Goal: Task Accomplishment & Management: Complete application form

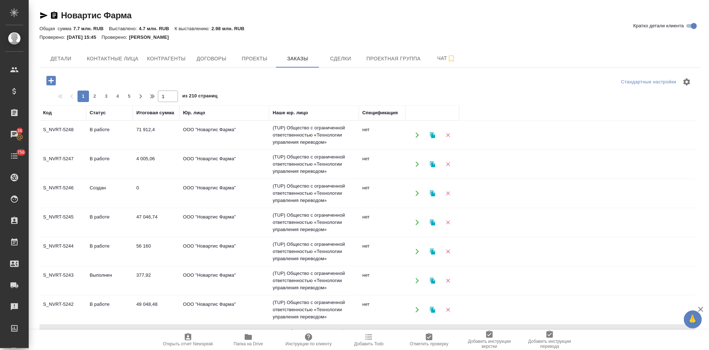
scroll to position [57, 0]
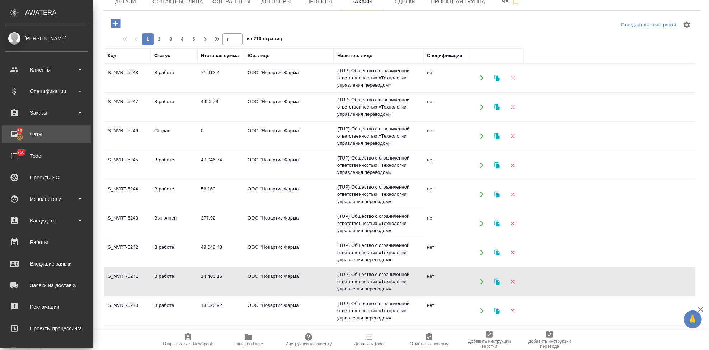
click at [14, 134] on div "Чаты" at bounding box center [46, 134] width 83 height 11
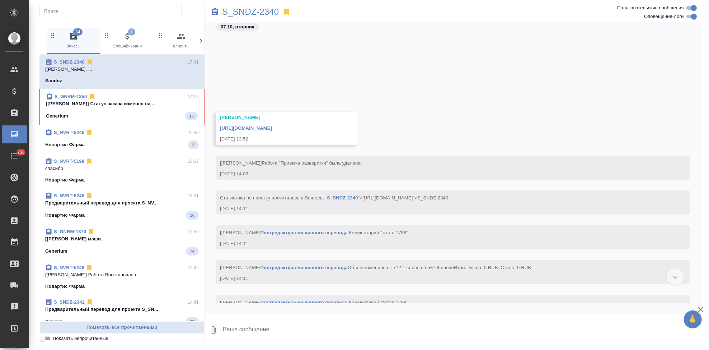
scroll to position [5314, 0]
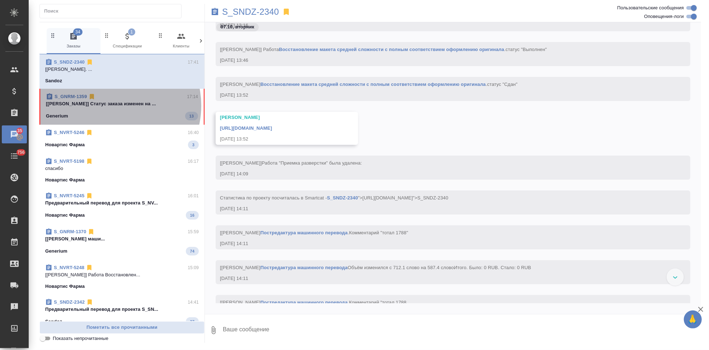
click at [110, 106] on p "[Грабко Мария] Статус заказа изменен на ..." at bounding box center [122, 103] width 152 height 7
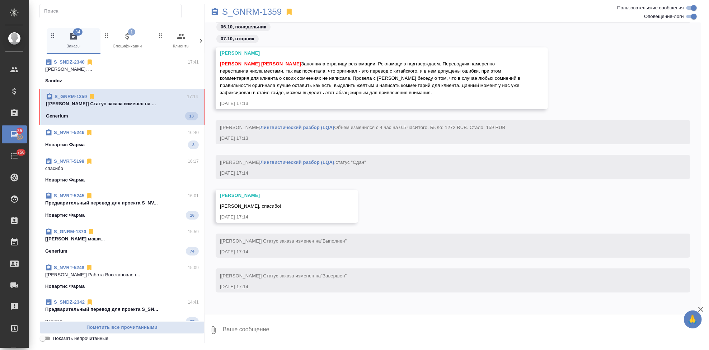
scroll to position [72125, 0]
click at [265, 14] on p "S_GNRM-1359" at bounding box center [252, 11] width 60 height 7
click at [234, 333] on textarea at bounding box center [461, 330] width 479 height 24
type textarea """
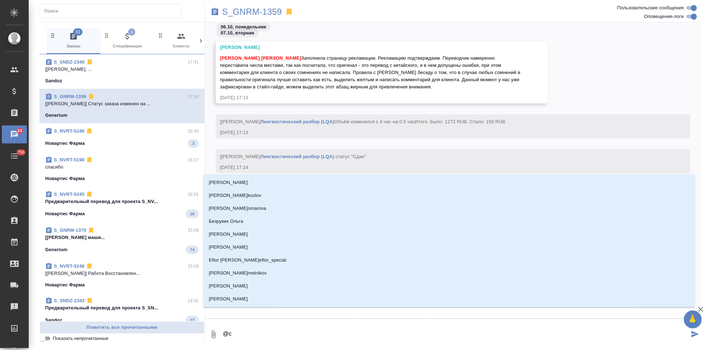
type textarea "@см"
type input "см"
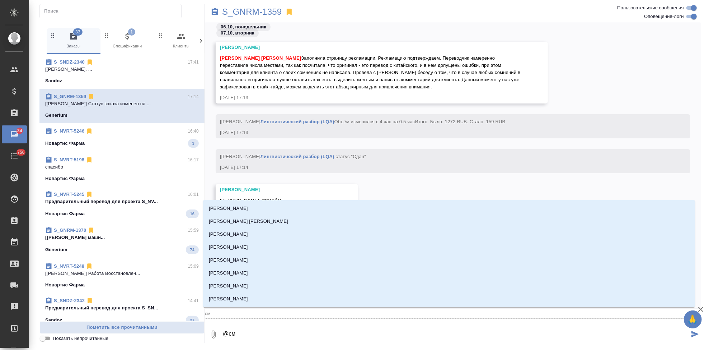
type textarea "@смо"
type input "смо"
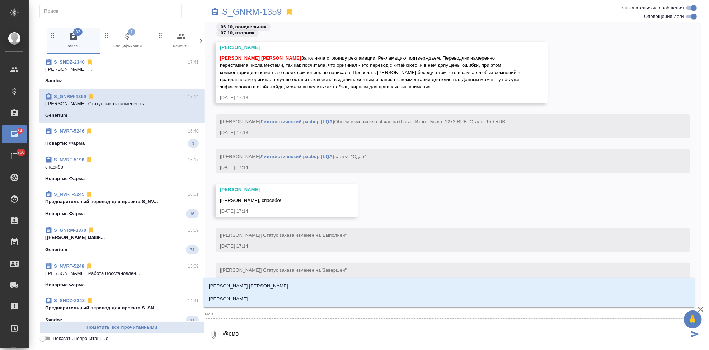
type textarea "@см"
type input "см"
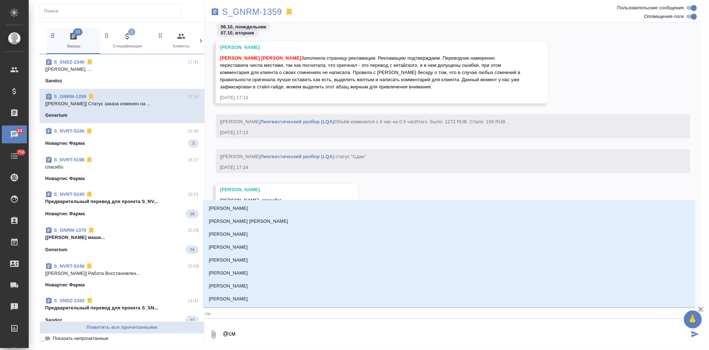
type textarea "@с"
type input "с"
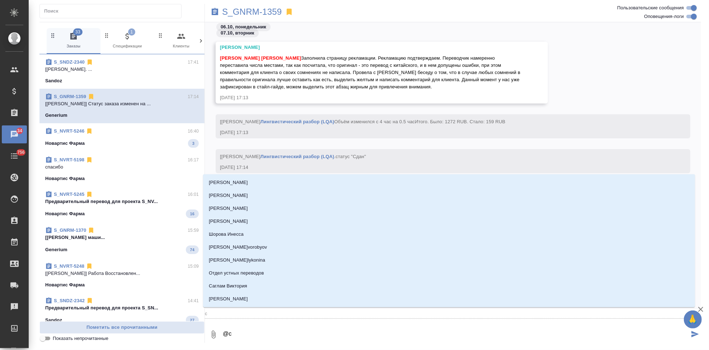
type textarea "@сл"
type input "сл"
type textarea "@с"
type input "с"
type textarea "@со"
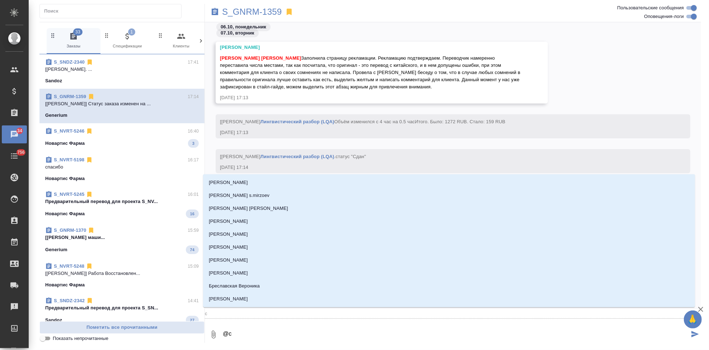
type input "со"
type textarea "@сол"
type input "сол"
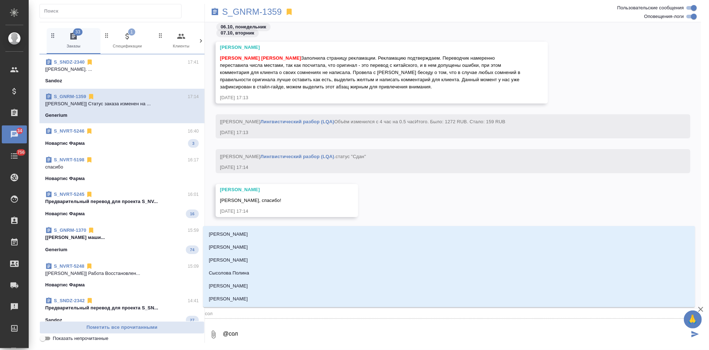
type textarea "@соло"
type input "соло"
type textarea "@солов"
type input "солов"
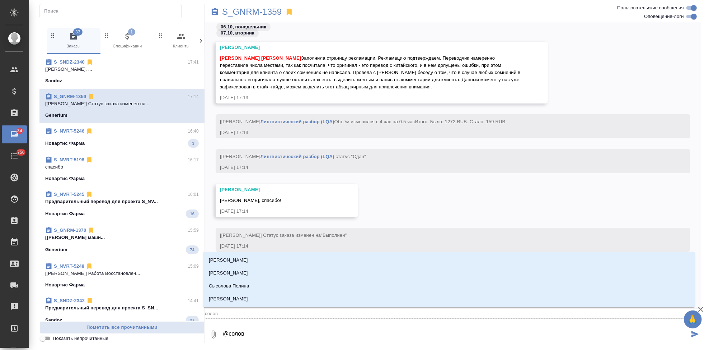
type textarea "@соловь"
type input "соловь"
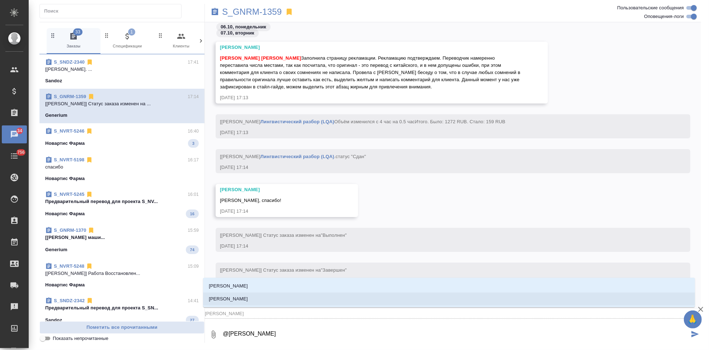
click at [229, 300] on p "Соловьева Елена" at bounding box center [228, 298] width 39 height 7
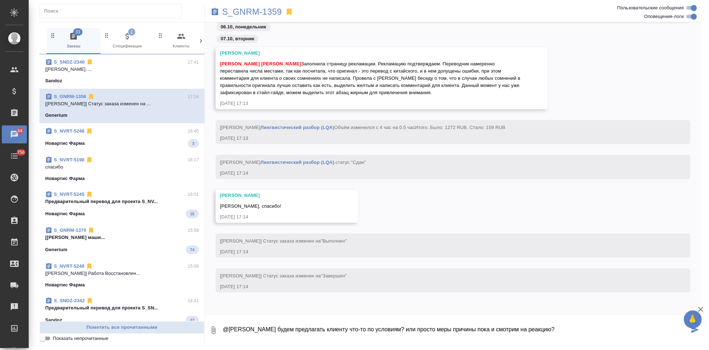
type textarea "@Соловьева Елена будем предлагать клиенту что-то по условиям? или просто меры п…"
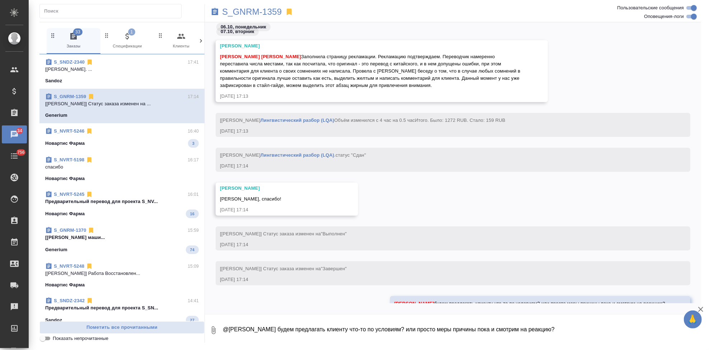
scroll to position [72160, 0]
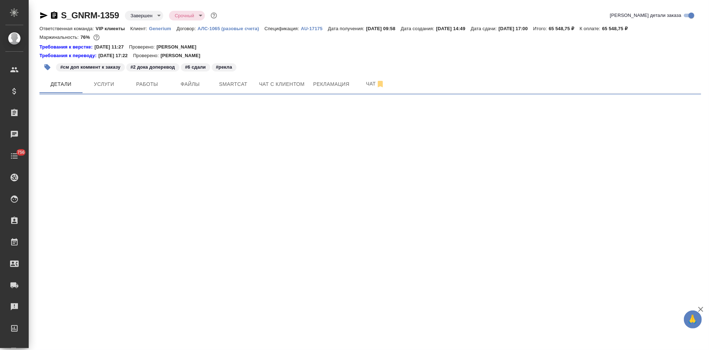
select select "RU"
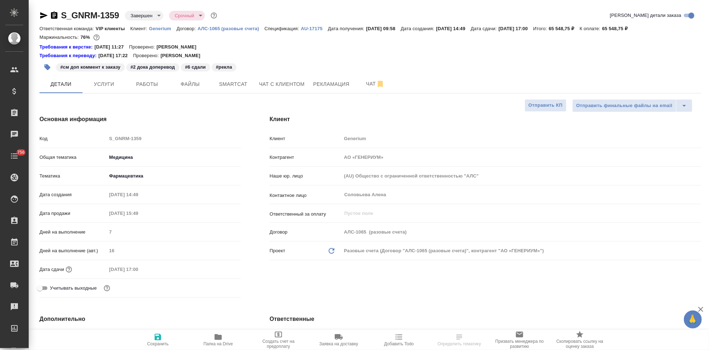
type textarea "x"
type input "[PERSON_NAME]"
type input "Комаров Роман"
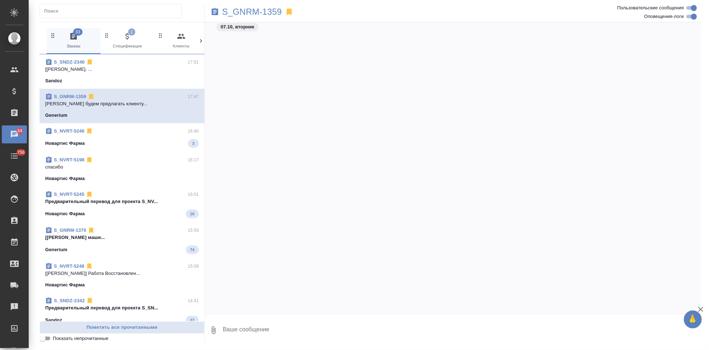
scroll to position [72160, 0]
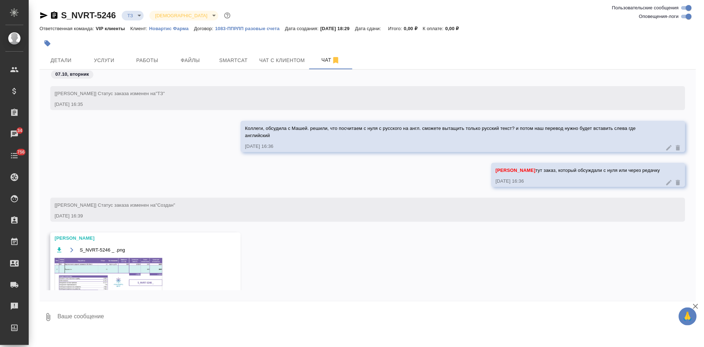
scroll to position [523, 0]
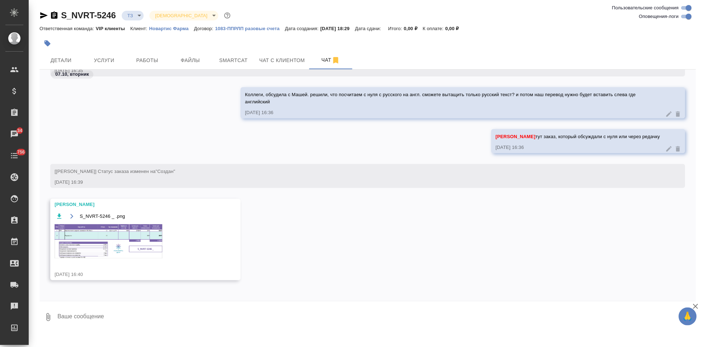
click at [94, 242] on img at bounding box center [109, 241] width 108 height 34
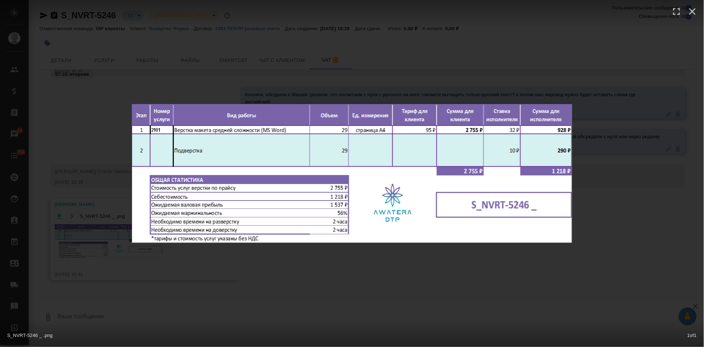
click at [361, 266] on div "S_NVRT-5246 _ .png 1 of 1" at bounding box center [352, 173] width 704 height 347
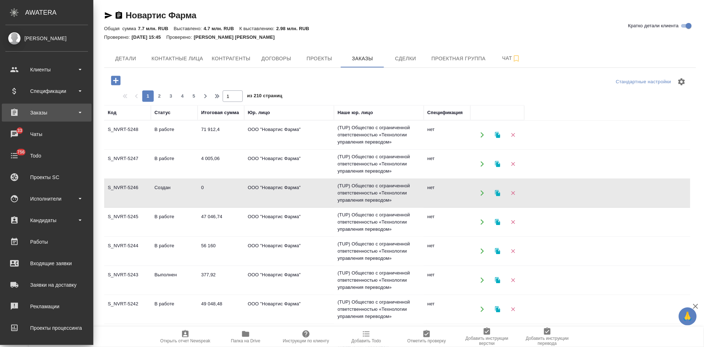
click at [42, 114] on div "Заказы" at bounding box center [46, 112] width 83 height 11
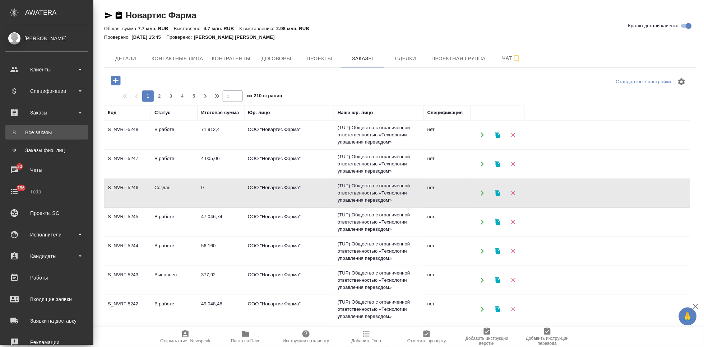
click at [42, 135] on div "Все заказы" at bounding box center [46, 132] width 75 height 7
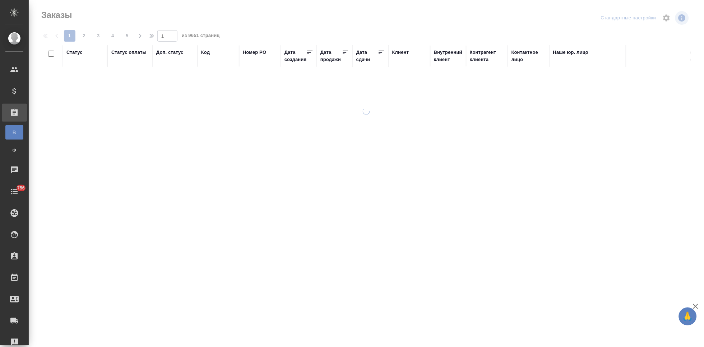
click at [75, 56] on div "Статус" at bounding box center [74, 52] width 16 height 7
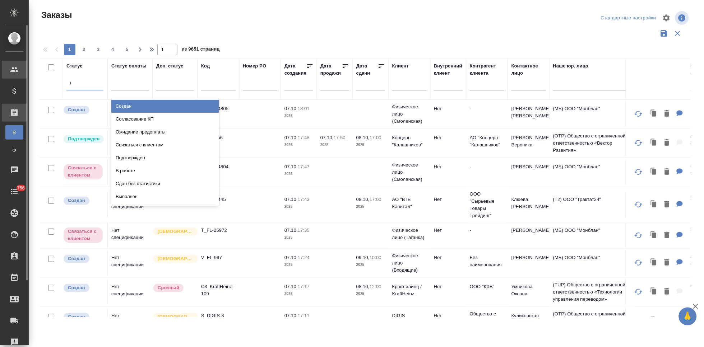
type input "в"
click at [10, 73] on div "Клиенты" at bounding box center [5, 69] width 18 height 11
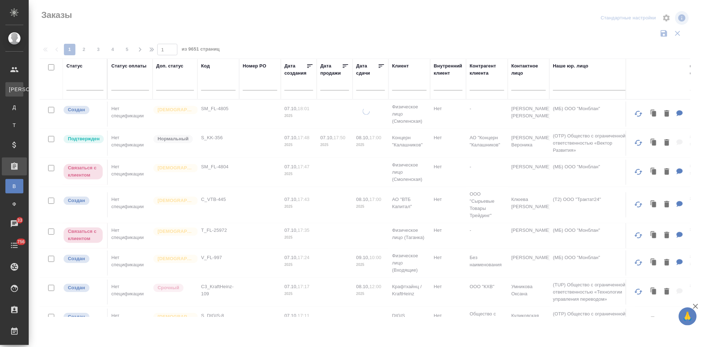
click at [23, 93] on link "К Клиенты" at bounding box center [14, 89] width 18 height 14
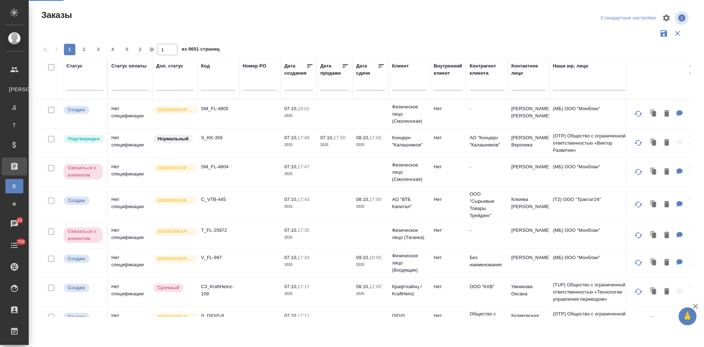
select select "RU"
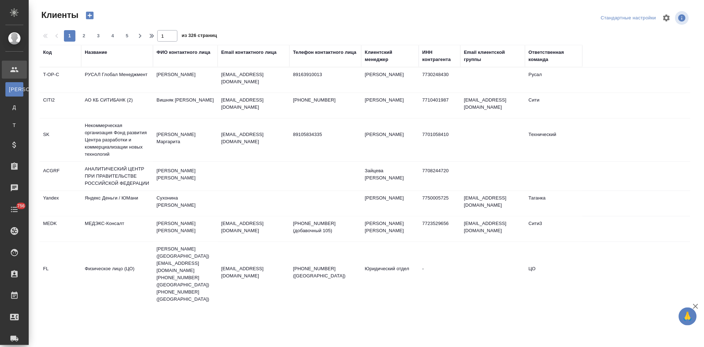
click at [45, 55] on div "Код" at bounding box center [47, 52] width 9 height 7
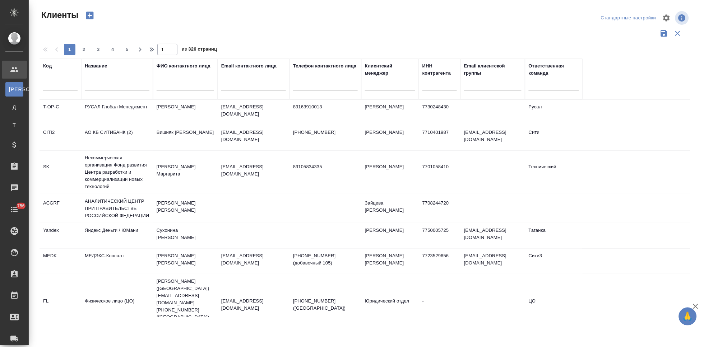
click at [48, 83] on input "text" at bounding box center [60, 85] width 34 height 9
type input "d"
type input "sndz"
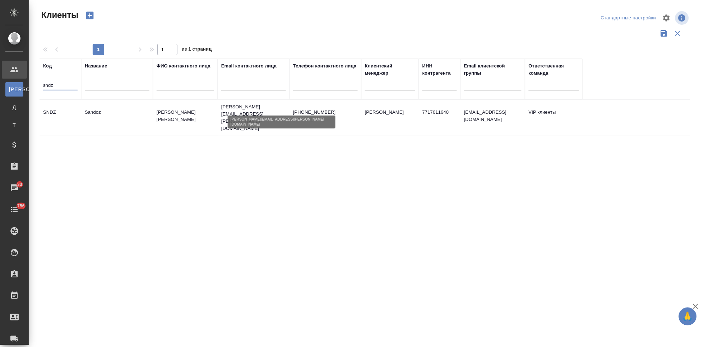
click at [258, 109] on p "irina.kovalets@sandoz.com" at bounding box center [253, 117] width 65 height 29
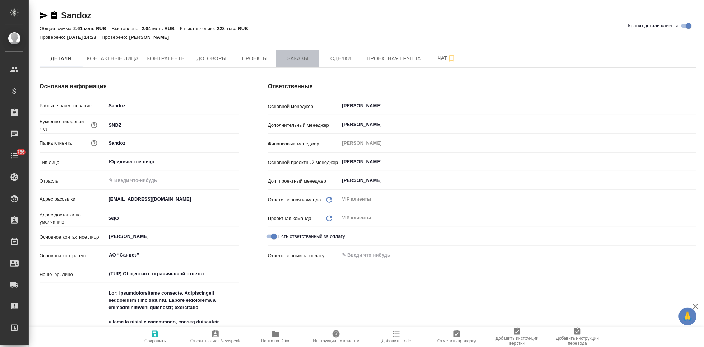
click at [291, 64] on button "Заказы" at bounding box center [297, 59] width 43 height 18
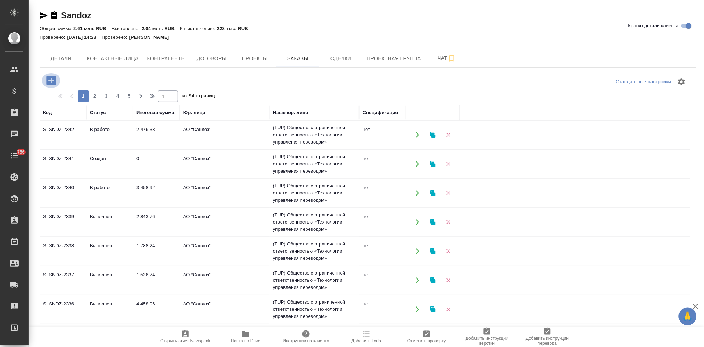
click at [53, 83] on icon "button" at bounding box center [50, 80] width 9 height 9
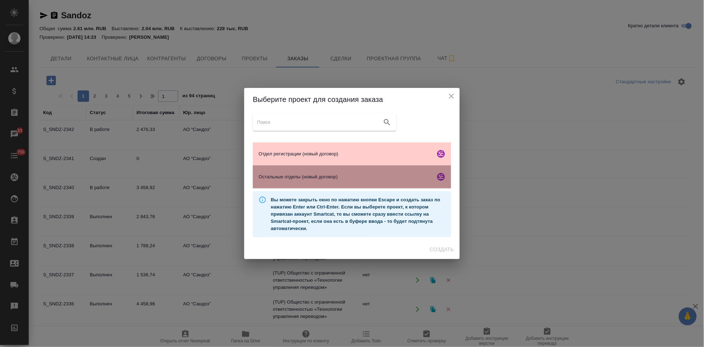
click at [290, 177] on span "Остальные отделы (новый договор)" at bounding box center [345, 176] width 174 height 7
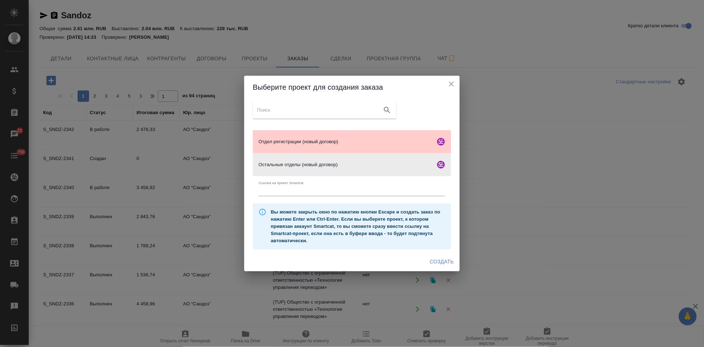
click at [435, 261] on span "Создать" at bounding box center [442, 261] width 24 height 9
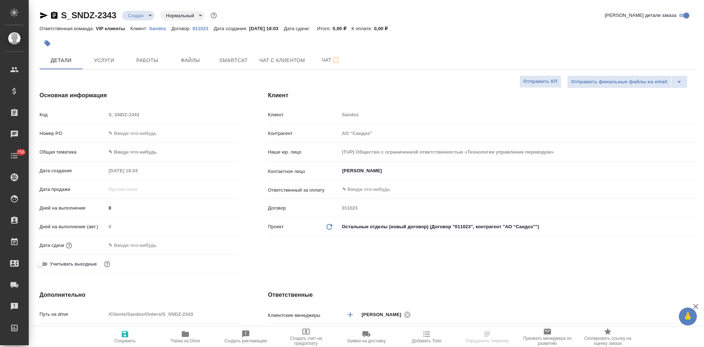
select select "RU"
click at [93, 114] on div "Код S_SNDZ-2343" at bounding box center [139, 114] width 200 height 13
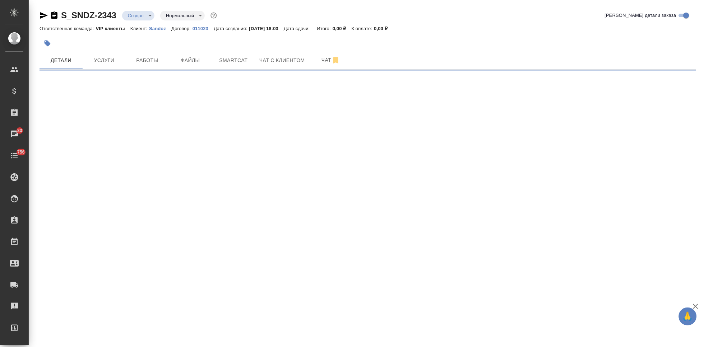
select select "RU"
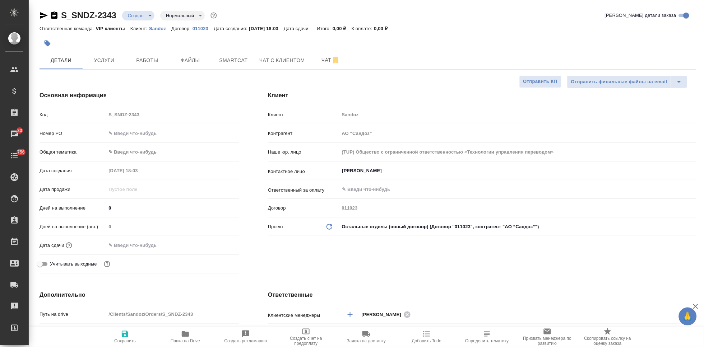
type textarea "x"
click at [398, 171] on input "Ковалец Ирина" at bounding box center [505, 171] width 328 height 9
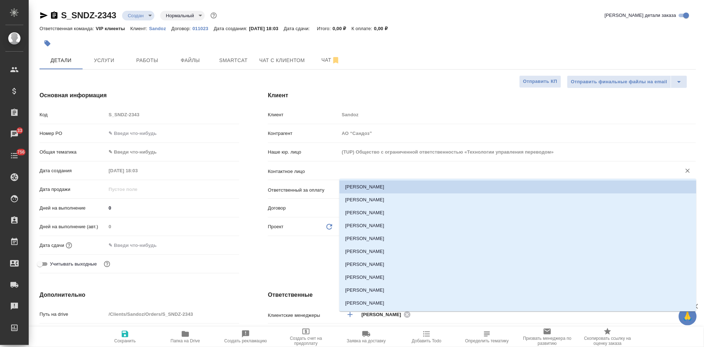
type textarea "x"
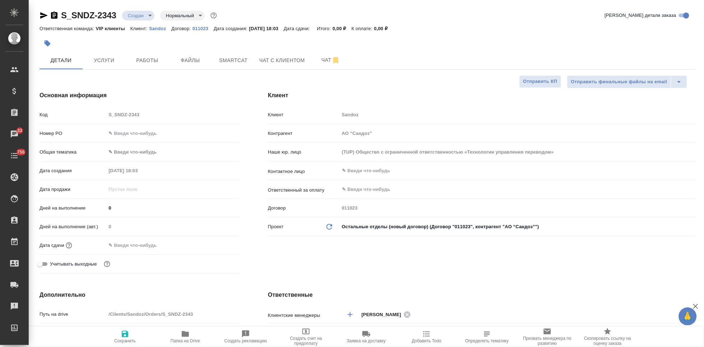
type textarea "x"
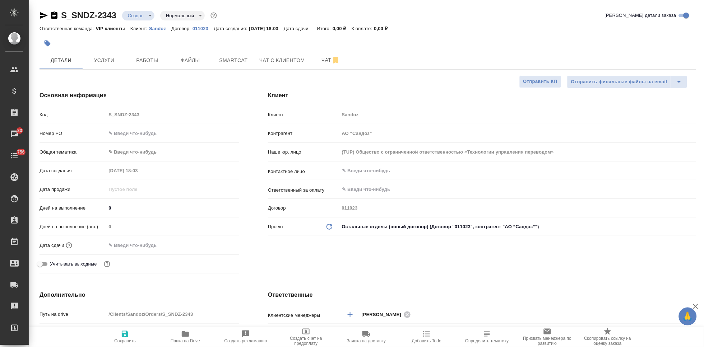
type textarea "x"
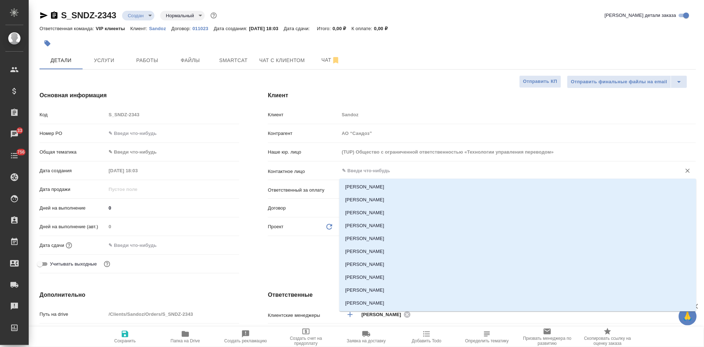
click at [373, 168] on input "text" at bounding box center [505, 171] width 328 height 9
type textarea "x"
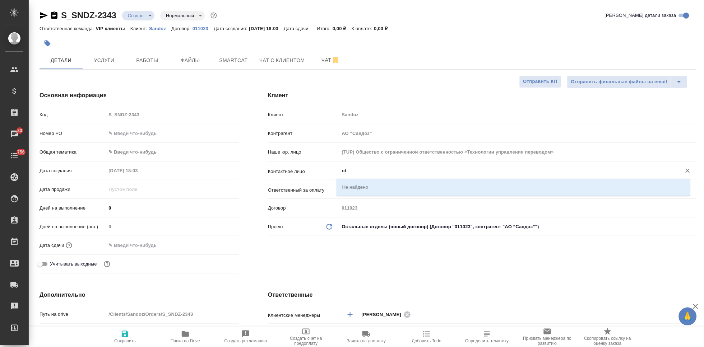
type input "c"
type textarea "x"
click at [354, 186] on li "Серикова Нелли" at bounding box center [513, 187] width 354 height 13
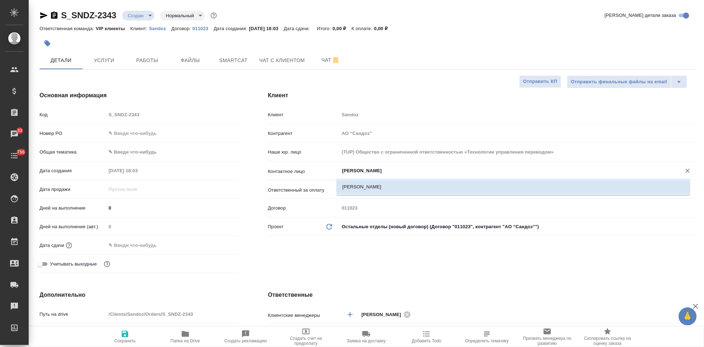
type input "Серикова Нелли"
type textarea "x"
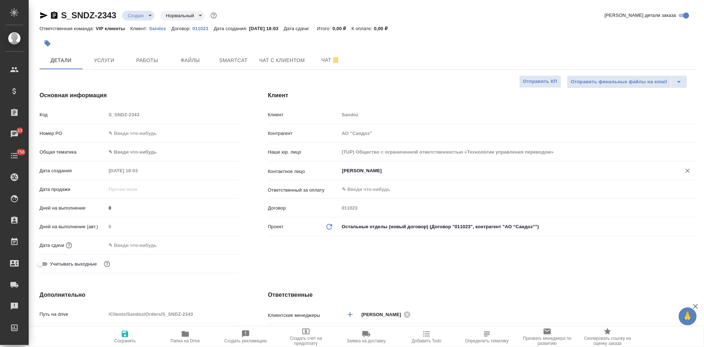
type input "Серикова Нелли"
click at [125, 332] on icon "button" at bounding box center [125, 334] width 9 height 9
type textarea "x"
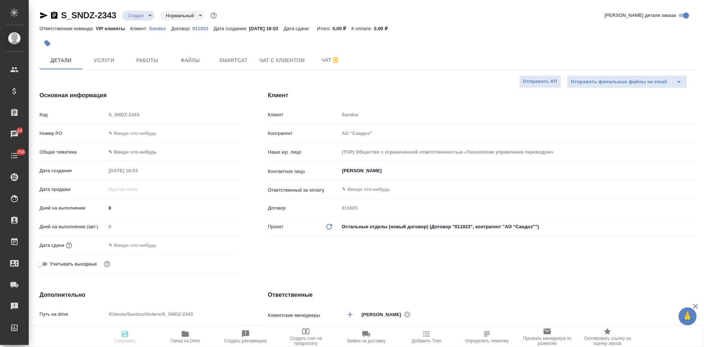
type textarea "x"
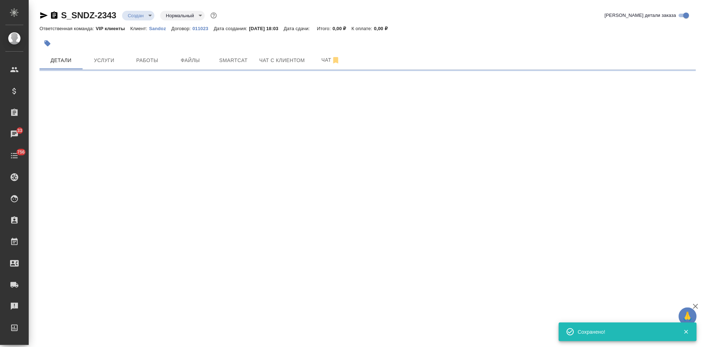
select select "RU"
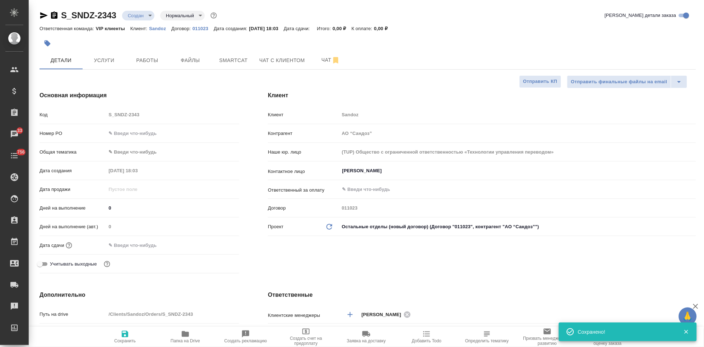
type textarea "x"
click at [149, 242] on input "text" at bounding box center [137, 245] width 63 height 10
click at [218, 245] on icon "button" at bounding box center [218, 244] width 6 height 7
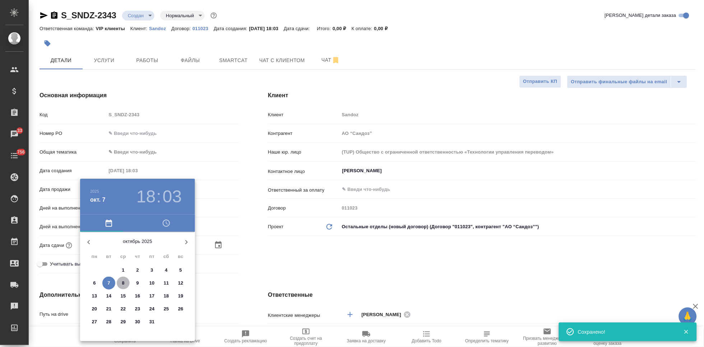
click at [122, 283] on p "8" at bounding box center [123, 283] width 3 height 7
type input "08.10.2025 18:03"
type textarea "x"
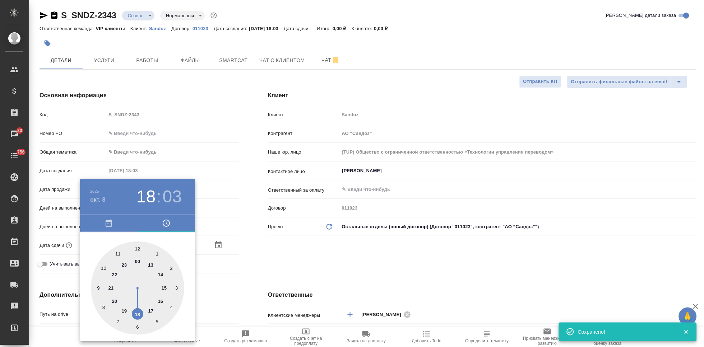
click at [163, 288] on div at bounding box center [137, 288] width 93 height 93
type input "08.10.2025 15:03"
type textarea "x"
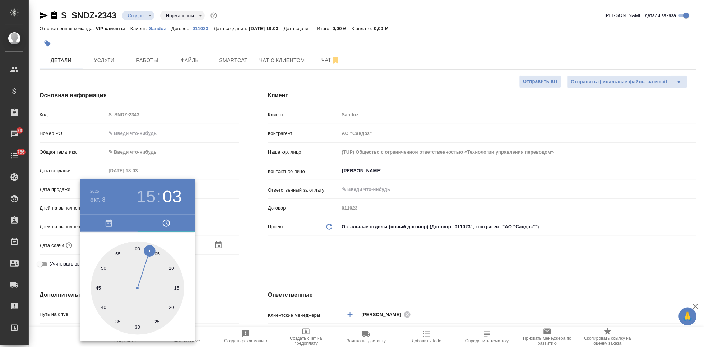
click at [137, 246] on div at bounding box center [137, 288] width 93 height 93
type input "[DATE] 15:00"
type textarea "x"
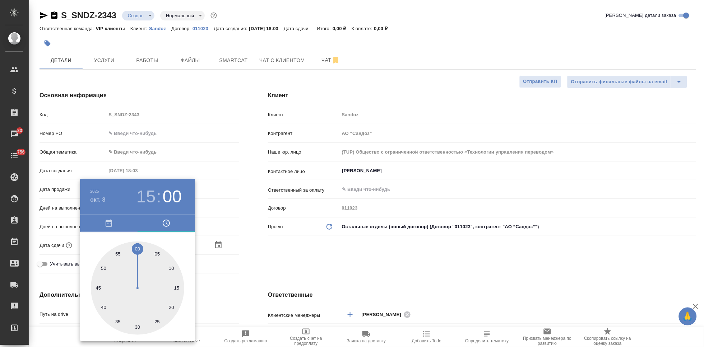
type textarea "x"
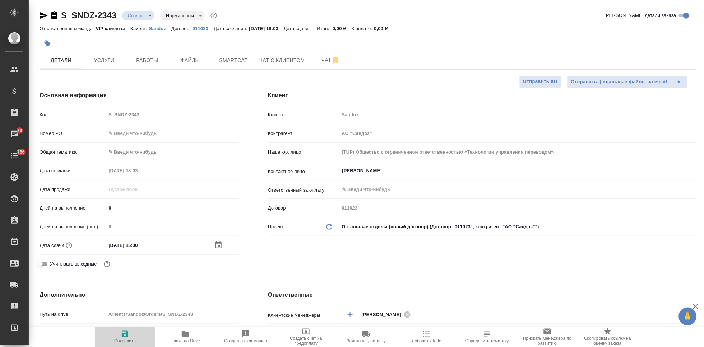
click at [132, 335] on span "Сохранить" at bounding box center [125, 337] width 52 height 14
type textarea "x"
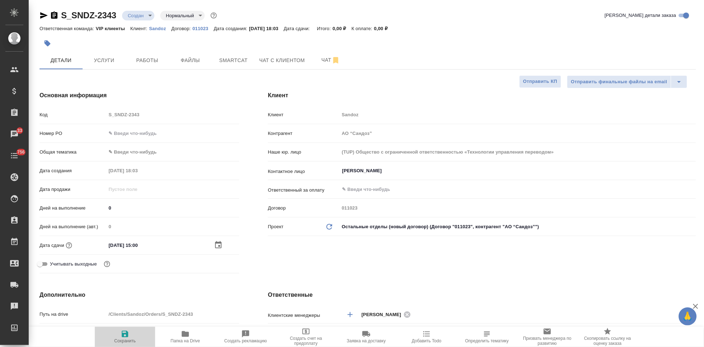
type textarea "x"
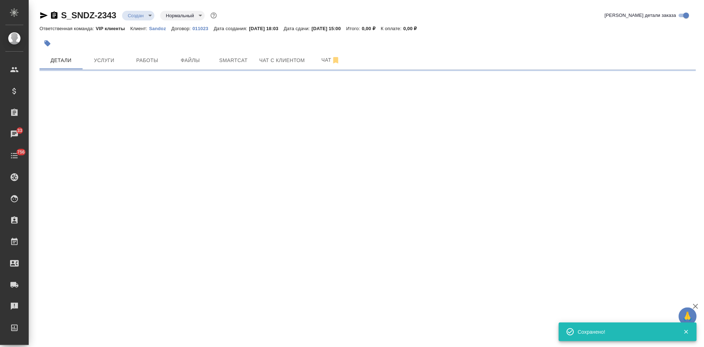
select select "RU"
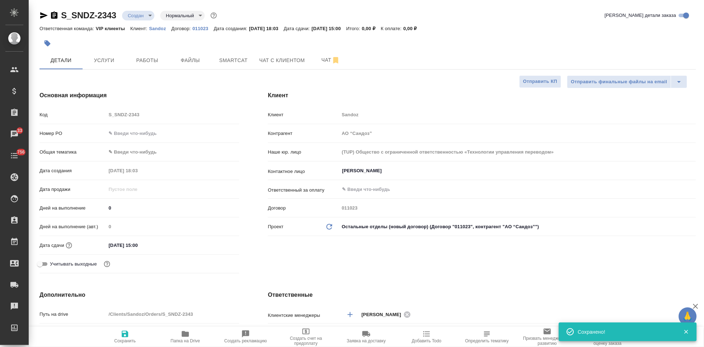
type textarea "x"
click at [189, 62] on span "Файлы" at bounding box center [190, 60] width 34 height 9
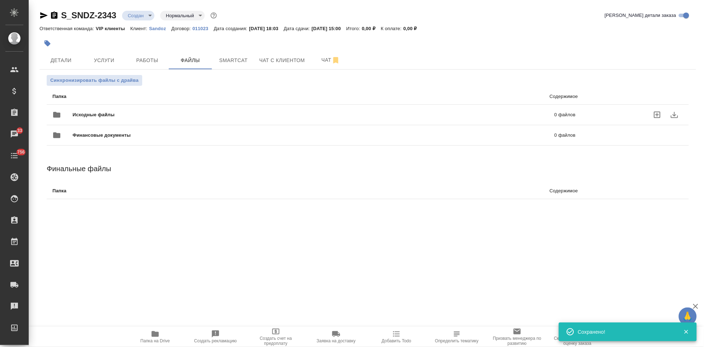
click at [658, 118] on icon "uploadFiles" at bounding box center [657, 115] width 6 height 6
click at [0, 0] on input "uploadFiles" at bounding box center [0, 0] width 0 height 0
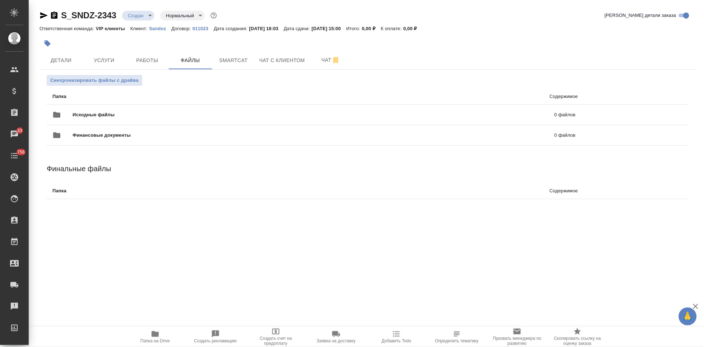
click at [151, 15] on body "🙏 .cls-1 fill:#fff; AWATERA Kabargina Anna Клиенты Спецификации Заказы 33 Чаты …" at bounding box center [352, 173] width 704 height 347
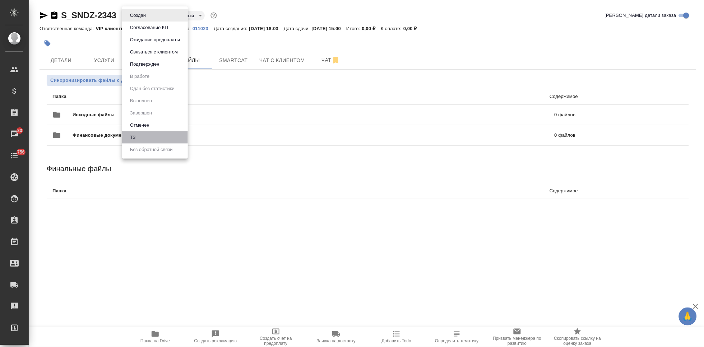
click at [144, 138] on li "ТЗ" at bounding box center [155, 137] width 66 height 12
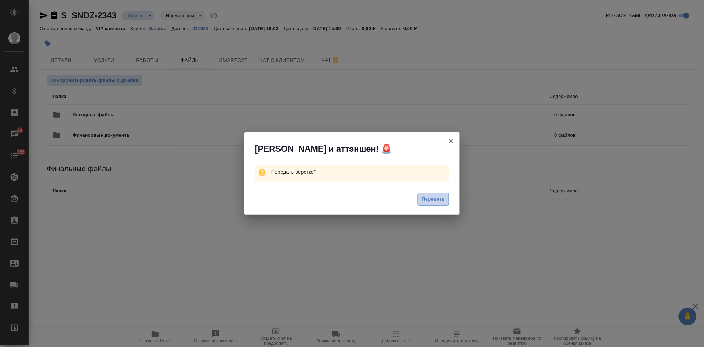
click at [439, 200] on span "Передать" at bounding box center [432, 199] width 23 height 8
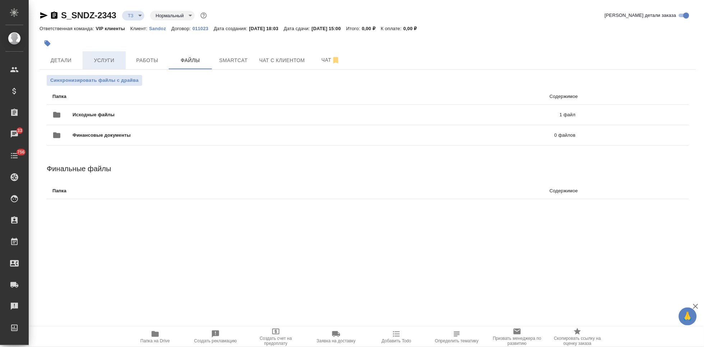
click at [107, 66] on button "Услуги" at bounding box center [104, 60] width 43 height 18
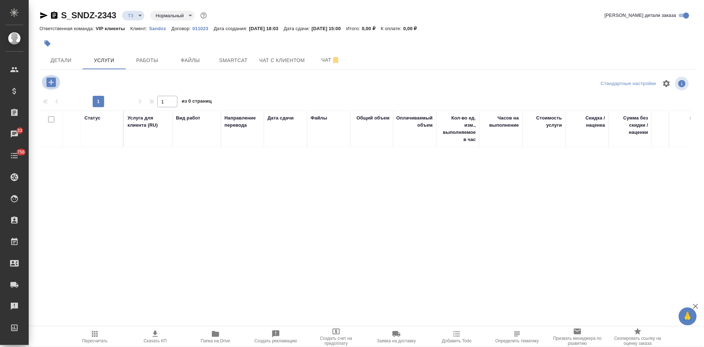
click at [52, 82] on icon "button" at bounding box center [51, 82] width 13 height 13
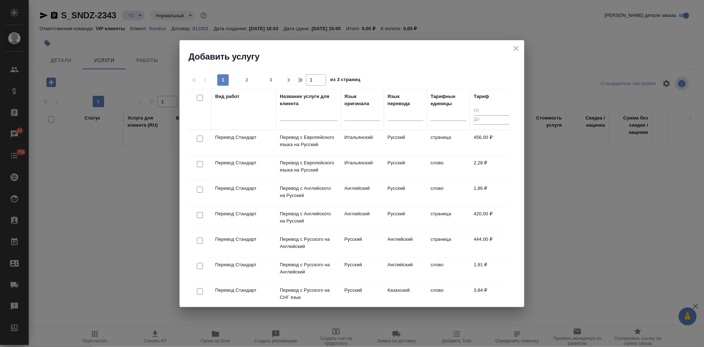
click at [311, 114] on input "text" at bounding box center [308, 116] width 57 height 9
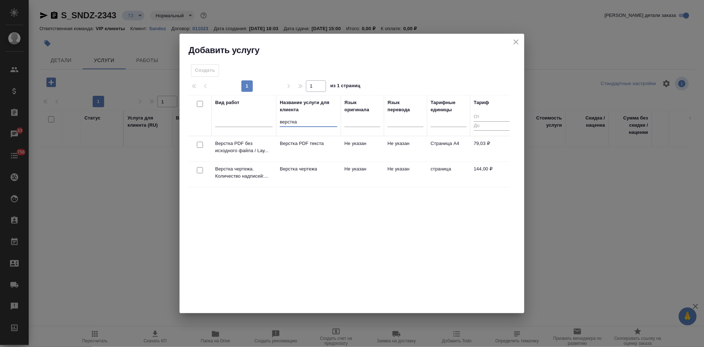
type input "верстка"
click at [311, 169] on p "Верстка чертежа" at bounding box center [308, 168] width 57 height 7
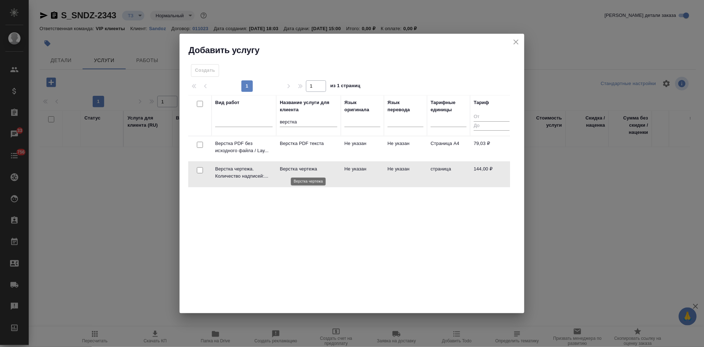
click at [311, 169] on p "Верстка чертежа" at bounding box center [308, 168] width 57 height 7
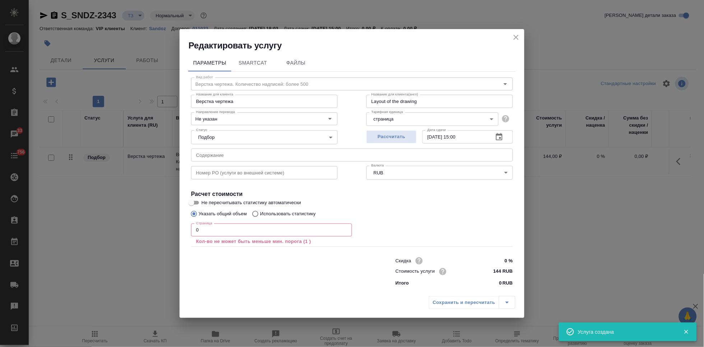
click at [208, 226] on input "0" at bounding box center [271, 230] width 161 height 13
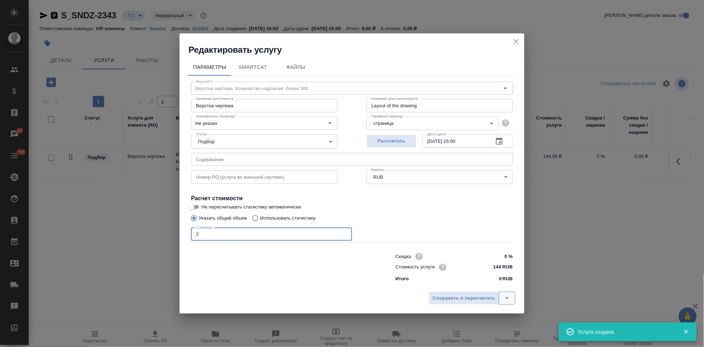
type input "2"
click at [508, 293] on button "split button" at bounding box center [507, 298] width 17 height 13
click at [464, 285] on li "Сохранить" at bounding box center [473, 282] width 87 height 11
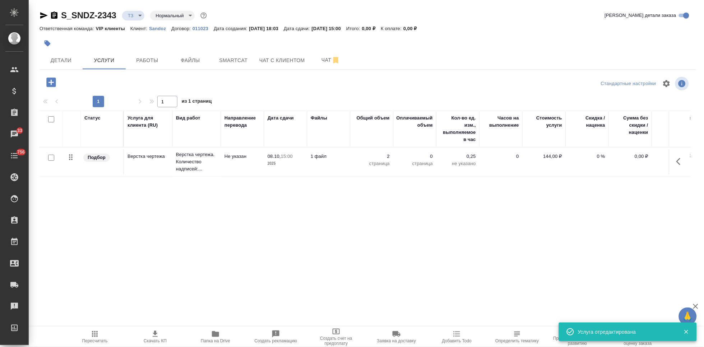
click at [52, 80] on icon "button" at bounding box center [50, 82] width 9 height 9
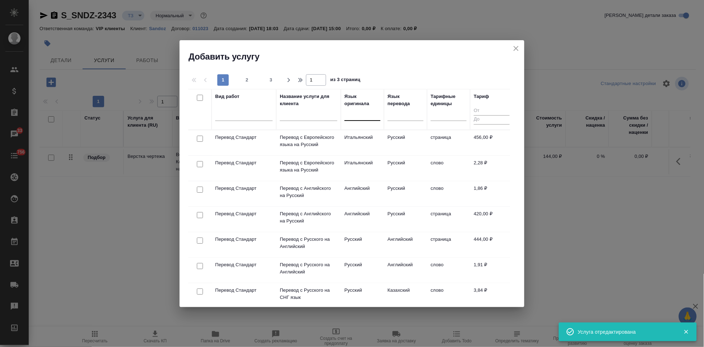
click at [363, 118] on div at bounding box center [362, 113] width 36 height 10
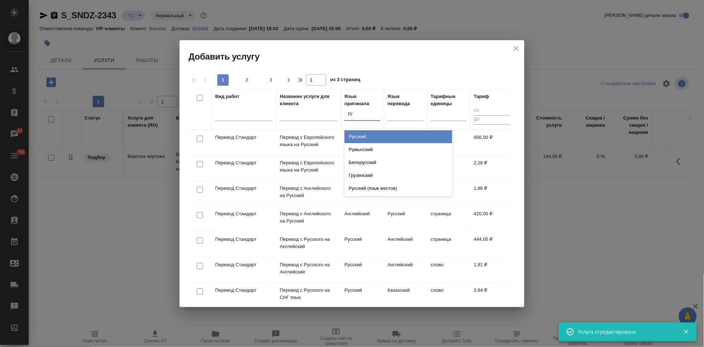
type input "рус"
click at [365, 138] on div "Русский" at bounding box center [398, 136] width 108 height 13
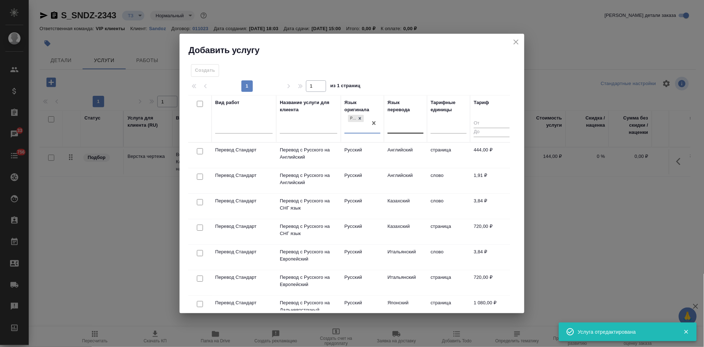
click at [404, 129] on div at bounding box center [405, 126] width 36 height 10
type input "а"
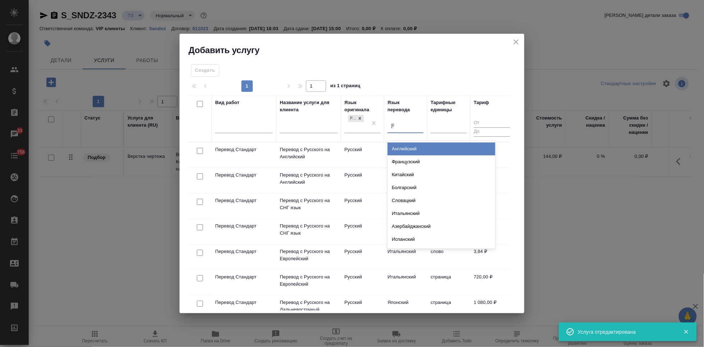
click at [412, 151] on div "Английский" at bounding box center [441, 148] width 108 height 13
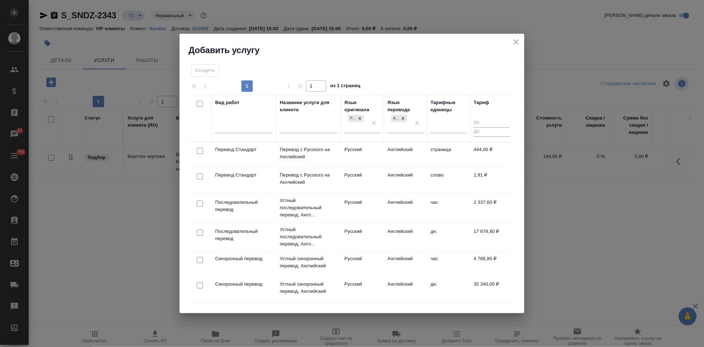
click at [369, 171] on td "Русский" at bounding box center [362, 180] width 43 height 25
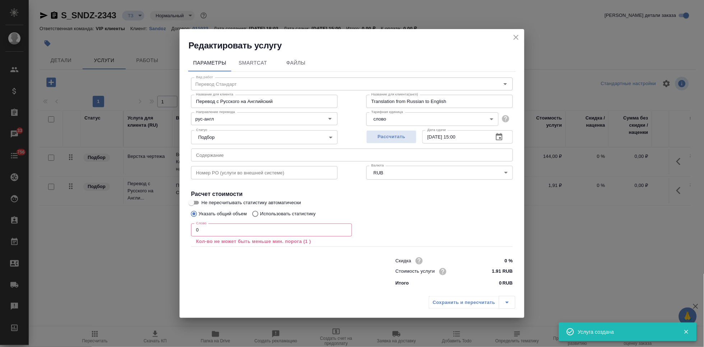
click at [235, 232] on input "0" at bounding box center [271, 230] width 161 height 13
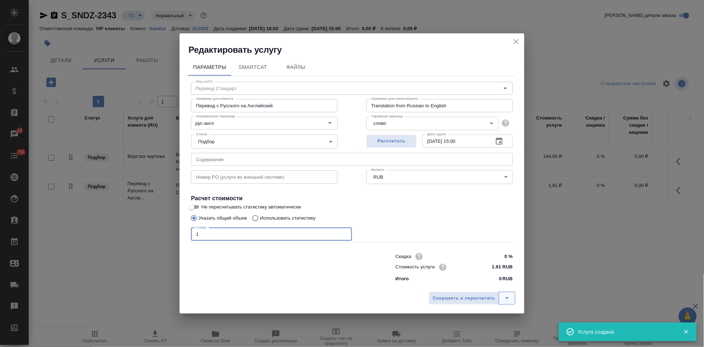
type input "1"
click at [505, 296] on icon "split button" at bounding box center [507, 298] width 9 height 9
click at [463, 283] on li "Сохранить" at bounding box center [473, 282] width 87 height 11
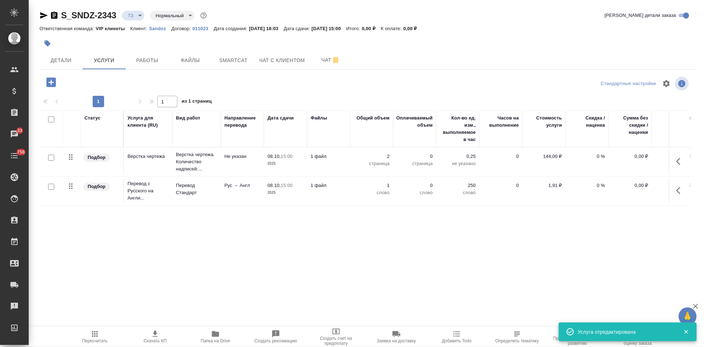
click at [52, 188] on input "checkbox" at bounding box center [51, 187] width 6 height 6
checkbox input "true"
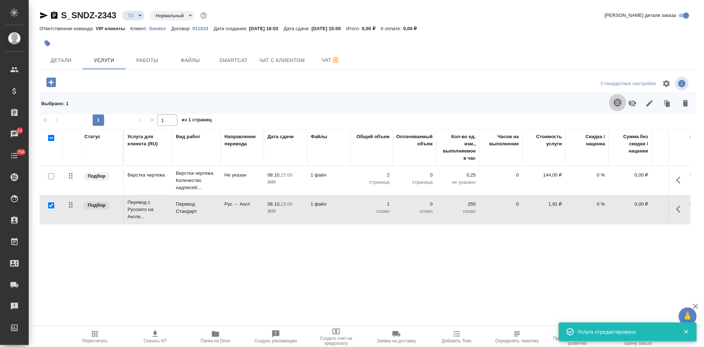
click at [617, 104] on icon "button" at bounding box center [617, 102] width 9 height 9
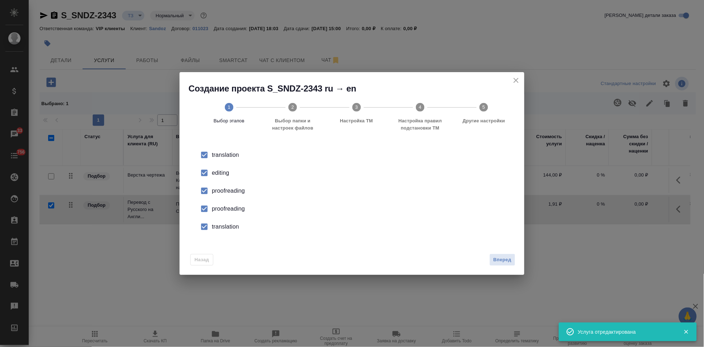
click at [206, 173] on input "checkbox" at bounding box center [204, 172] width 15 height 15
click at [202, 215] on input "checkbox" at bounding box center [204, 208] width 15 height 15
click at [205, 231] on input "checkbox" at bounding box center [204, 226] width 15 height 15
click at [508, 262] on span "Вперед" at bounding box center [502, 260] width 18 height 8
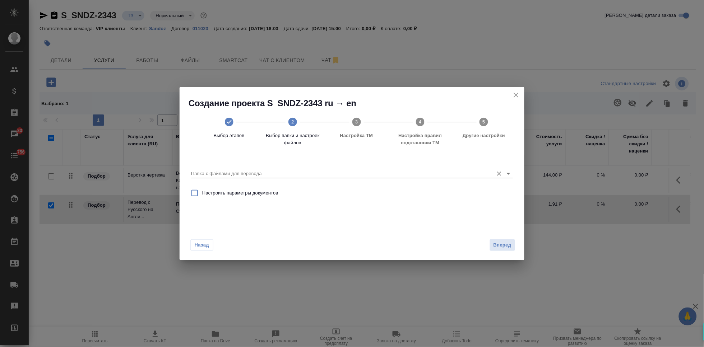
click at [470, 171] on input "Папка с файлами для перевода" at bounding box center [340, 173] width 299 height 9
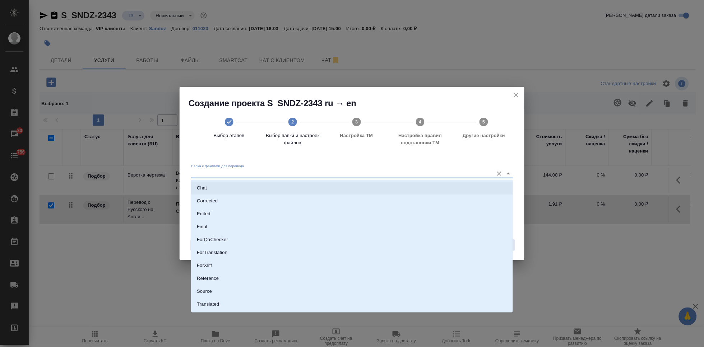
scroll to position [37, 0]
click at [232, 281] on li "Source" at bounding box center [352, 280] width 322 height 13
type input "Source"
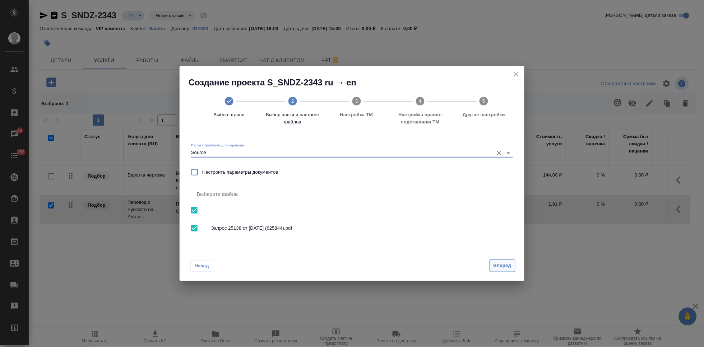
click at [510, 265] on span "Вперед" at bounding box center [502, 266] width 18 height 8
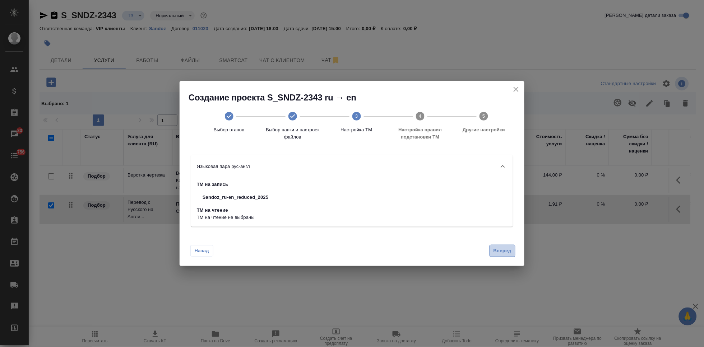
click at [505, 256] on button "Вперед" at bounding box center [502, 251] width 26 height 13
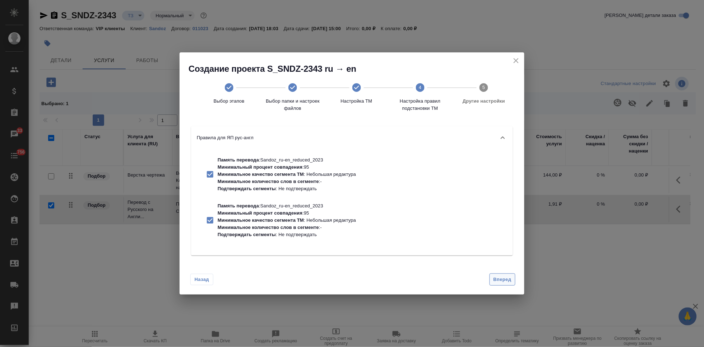
click at [501, 276] on span "Вперед" at bounding box center [502, 280] width 18 height 8
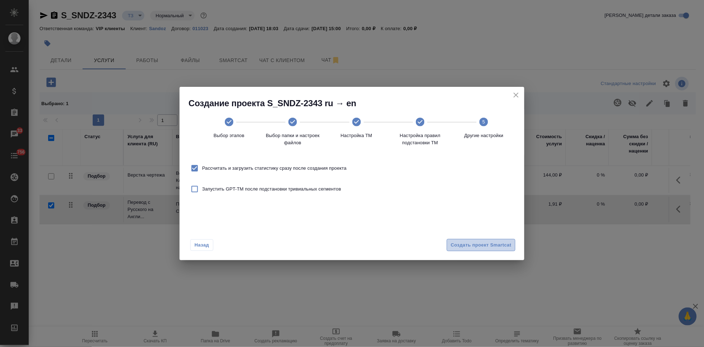
click at [501, 250] on button "Создать проект Smartcat" at bounding box center [481, 245] width 69 height 13
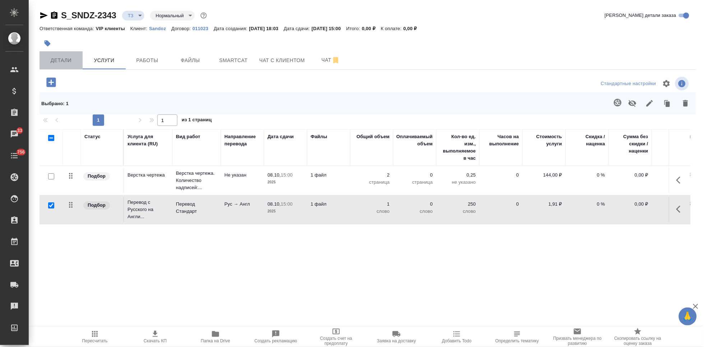
click at [67, 63] on span "Детали" at bounding box center [61, 60] width 34 height 9
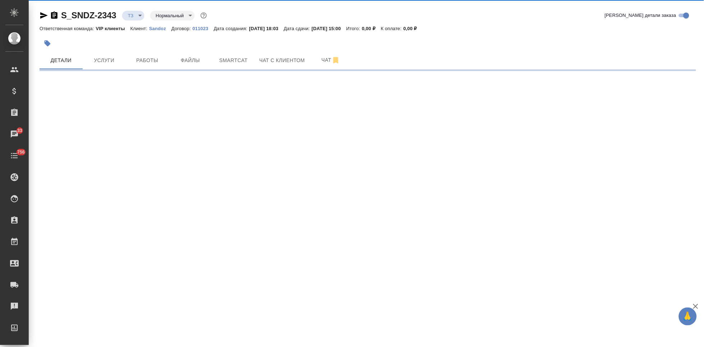
select select "RU"
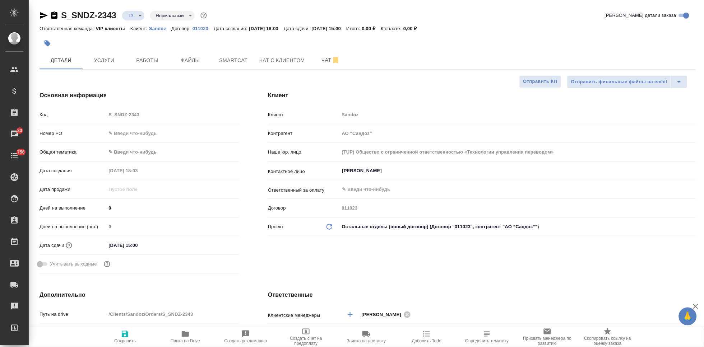
type textarea "x"
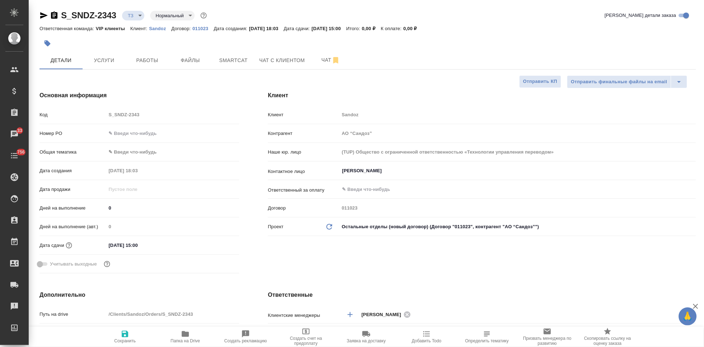
type textarea "x"
click at [44, 15] on icon "button" at bounding box center [44, 15] width 8 height 6
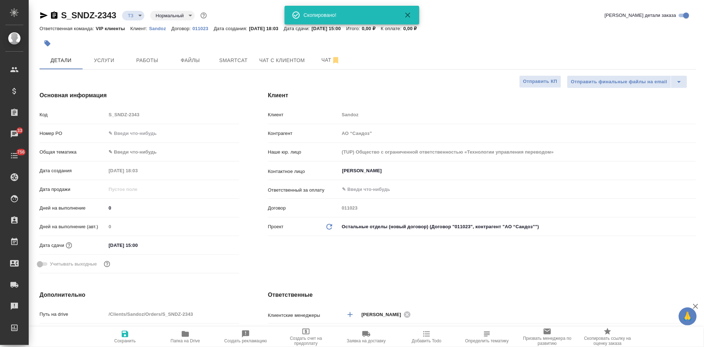
type textarea "x"
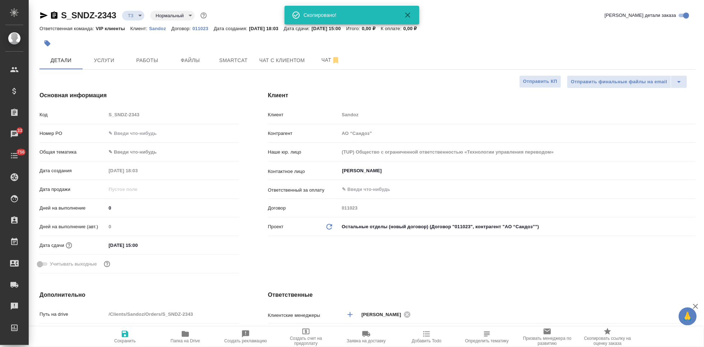
type textarea "x"
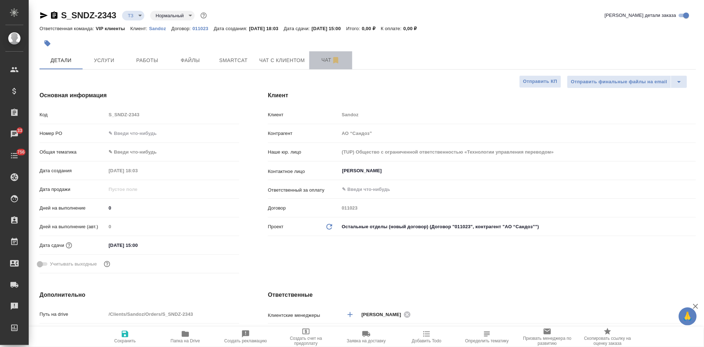
click at [313, 59] on span "Чат" at bounding box center [330, 60] width 34 height 9
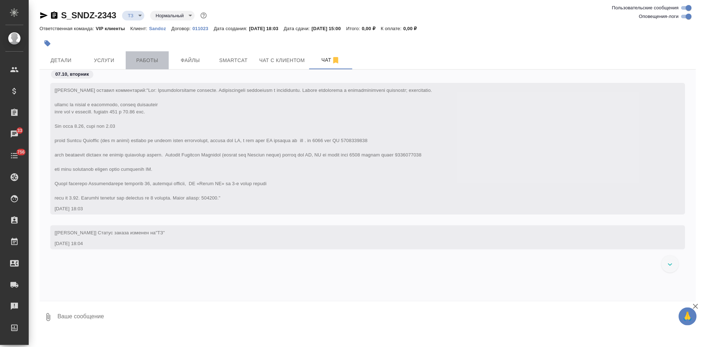
click at [145, 60] on span "Работы" at bounding box center [147, 60] width 34 height 9
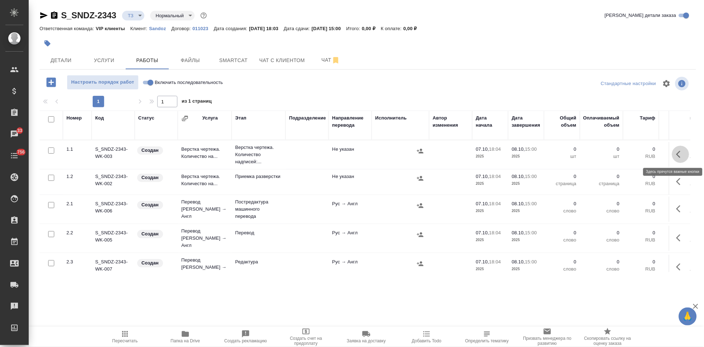
click at [676, 156] on icon "button" at bounding box center [680, 154] width 9 height 9
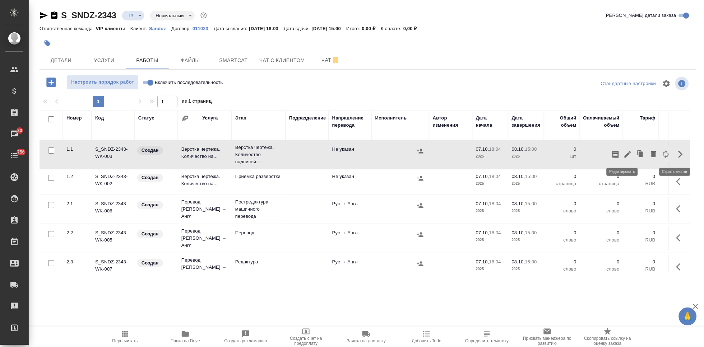
click at [624, 156] on icon "button" at bounding box center [627, 154] width 6 height 6
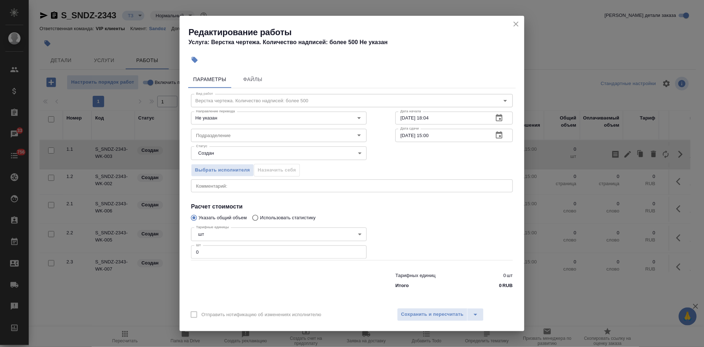
click at [509, 27] on h2 "Редактирование работы" at bounding box center [356, 32] width 336 height 11
click at [513, 21] on icon "close" at bounding box center [515, 24] width 9 height 9
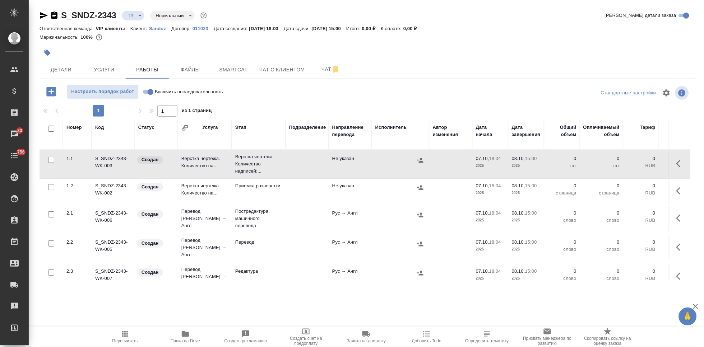
click at [207, 164] on td "Верстка чертежа. Количество на..." at bounding box center [205, 163] width 54 height 25
click at [117, 66] on span "Услуги" at bounding box center [104, 69] width 34 height 9
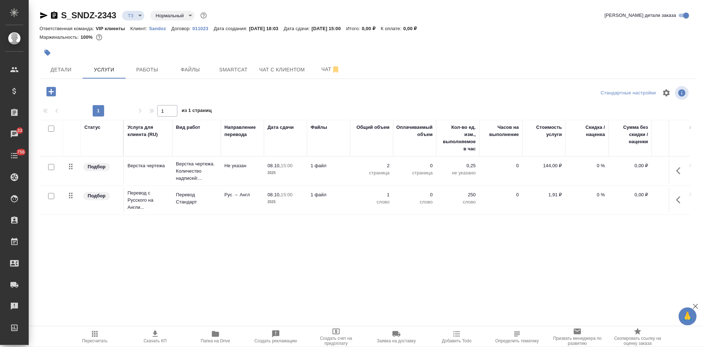
click at [678, 200] on icon "button" at bounding box center [680, 200] width 9 height 9
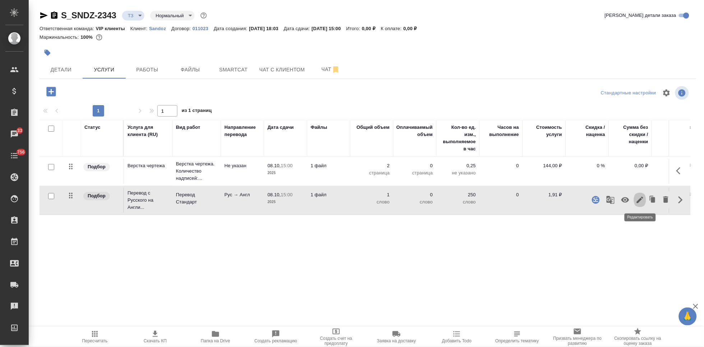
click at [637, 199] on icon "button" at bounding box center [639, 200] width 9 height 9
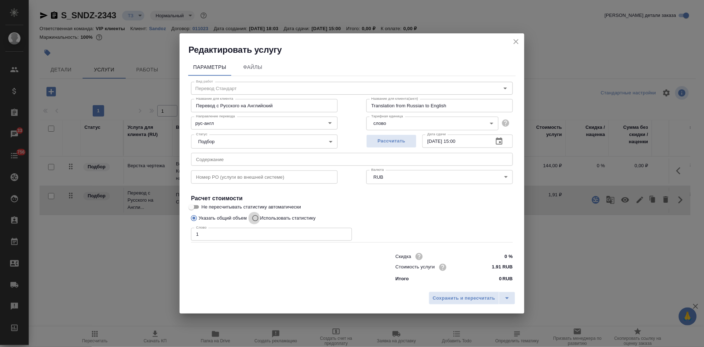
click at [253, 218] on input "Использовать статистику" at bounding box center [253, 218] width 11 height 14
radio input "true"
radio input "false"
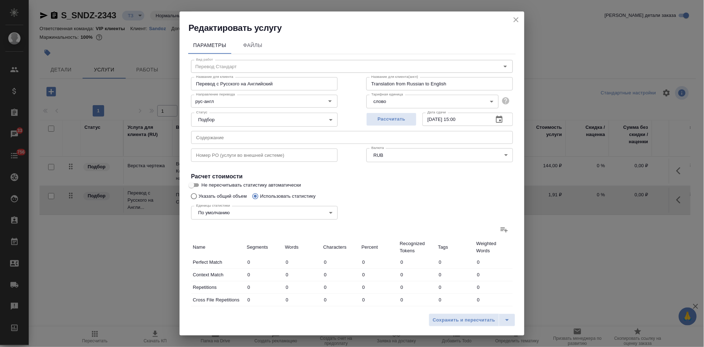
click at [500, 229] on icon at bounding box center [503, 230] width 7 height 5
click at [0, 0] on input "file" at bounding box center [0, 0] width 0 height 0
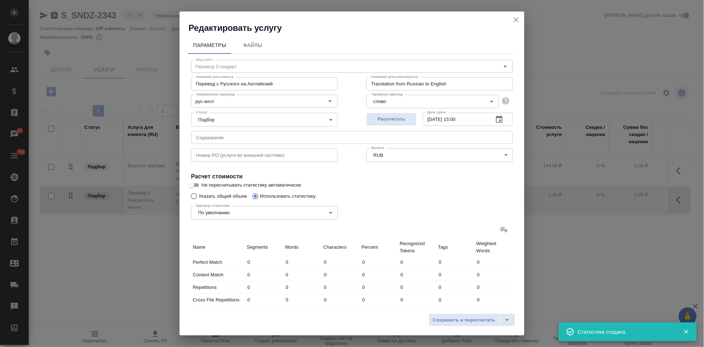
type input "1"
type input "7"
type input "5"
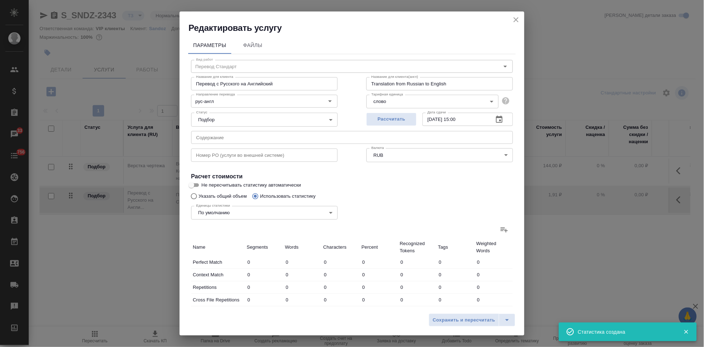
type input "20"
type input "5"
type input "24"
type input "160"
type input "2"
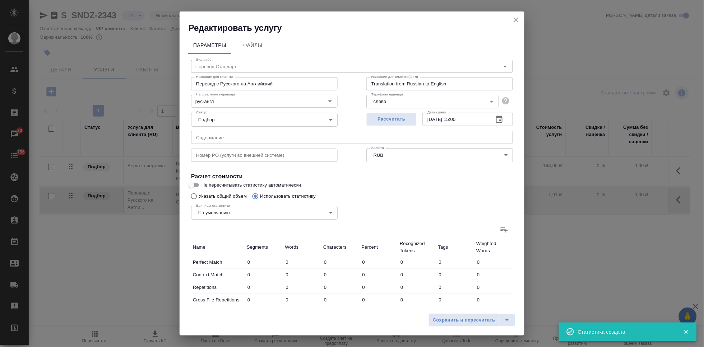
type input "28"
type input "226"
type input "2"
type input "18"
type input "149"
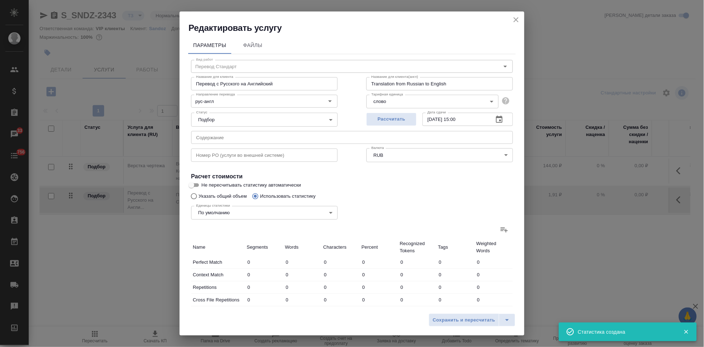
type input "32"
type input "353"
type input "2993"
type input "47"
type input "429"
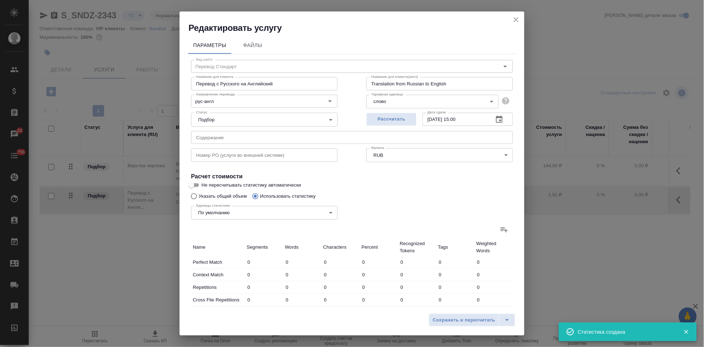
type input "3555"
type input "47"
type input "429"
type input "3555"
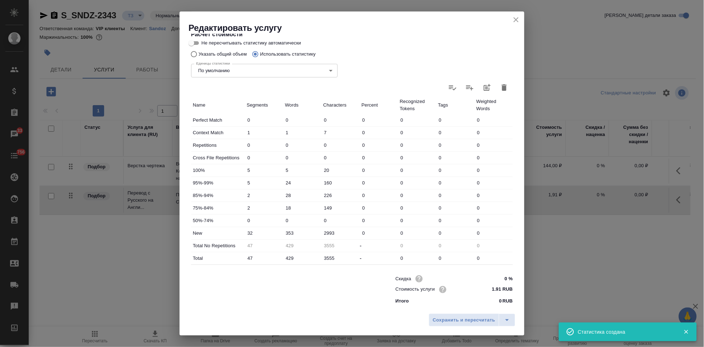
click at [290, 231] on input "353" at bounding box center [302, 233] width 38 height 10
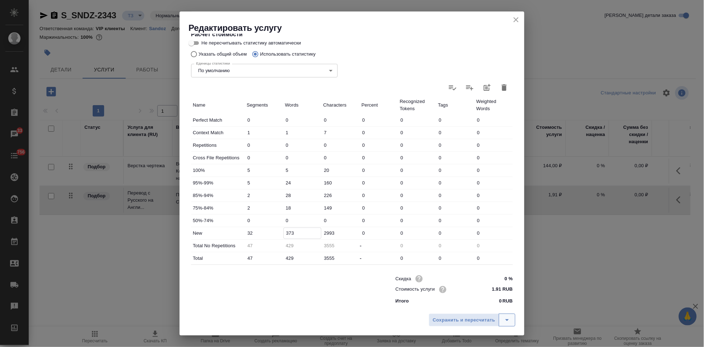
type input "373"
click at [507, 320] on icon "split button" at bounding box center [507, 320] width 4 height 2
click at [453, 302] on li "Сохранить" at bounding box center [473, 304] width 87 height 11
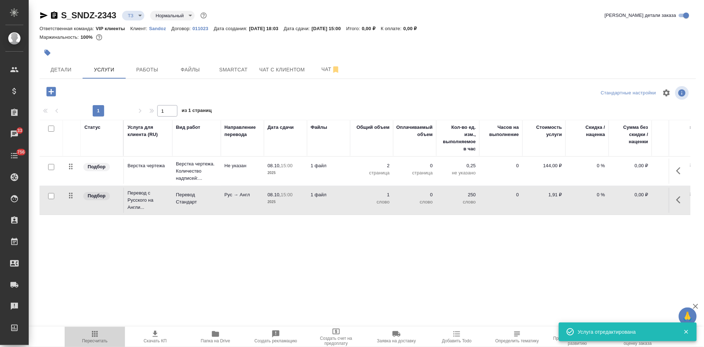
click at [97, 337] on icon "button" at bounding box center [95, 334] width 6 height 6
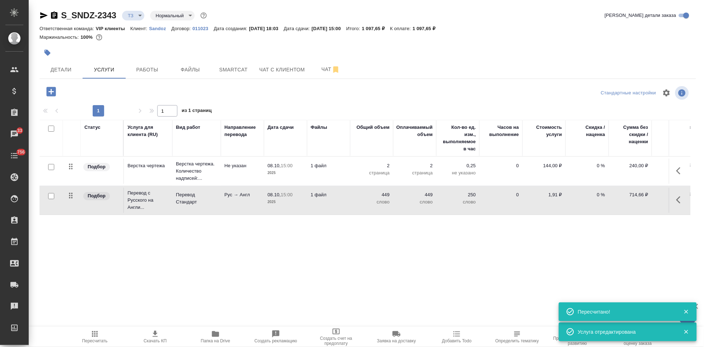
click at [139, 17] on body "🙏 .cls-1 fill:#fff; AWATERA Kabargina Anna Клиенты Спецификации Заказы 33 Чаты …" at bounding box center [352, 173] width 704 height 347
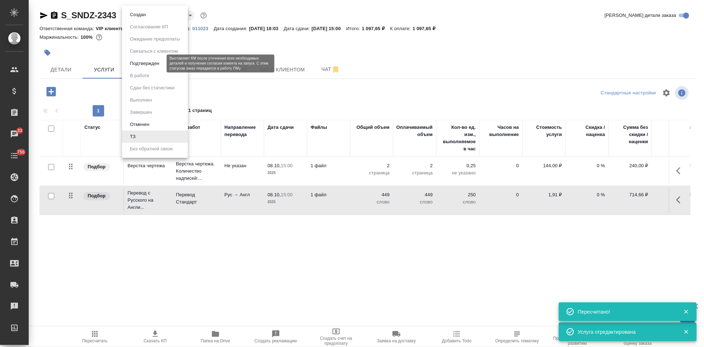
click at [140, 66] on button "Подтвержден" at bounding box center [145, 64] width 34 height 8
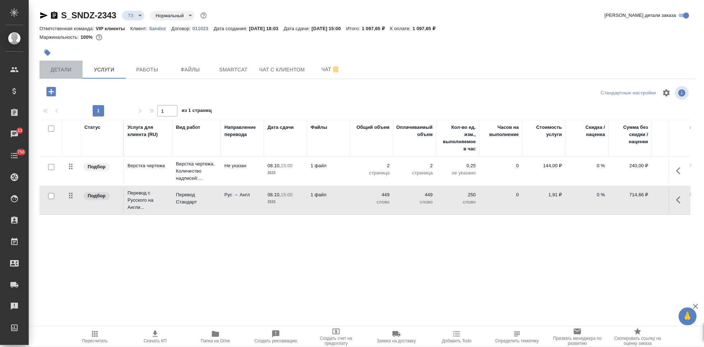
click at [65, 73] on span "Детали" at bounding box center [61, 69] width 34 height 9
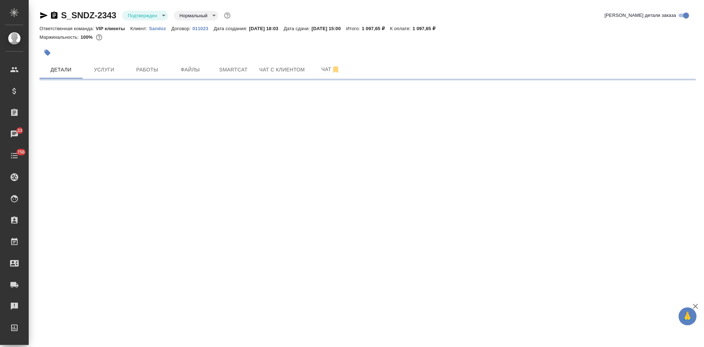
select select "RU"
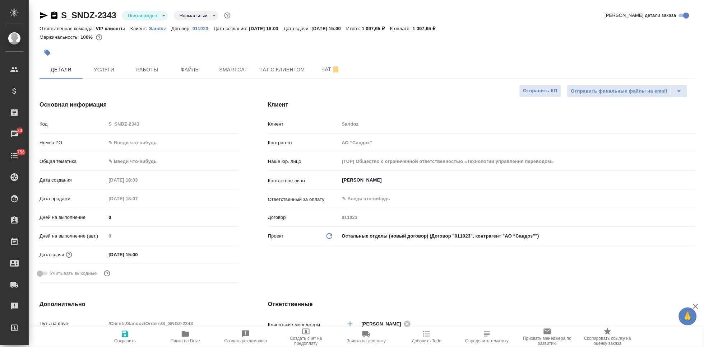
type textarea "x"
click at [112, 76] on button "Услуги" at bounding box center [104, 70] width 43 height 18
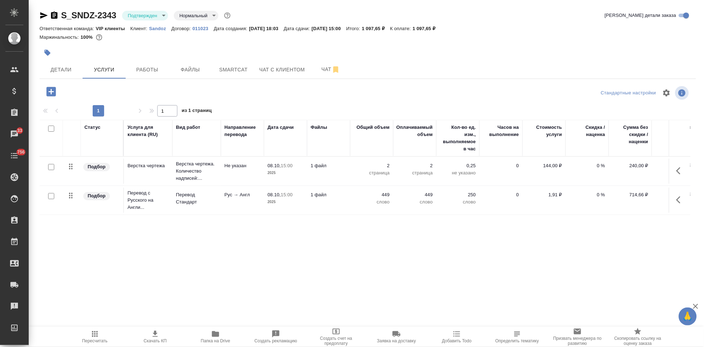
click at [257, 235] on div "Статус Услуга для клиента (RU) Вид работ Направление перевода Дата сдачи Файлы …" at bounding box center [364, 197] width 650 height 154
click at [156, 337] on icon "button" at bounding box center [155, 334] width 9 height 9
click at [316, 73] on span "Чат" at bounding box center [330, 69] width 34 height 9
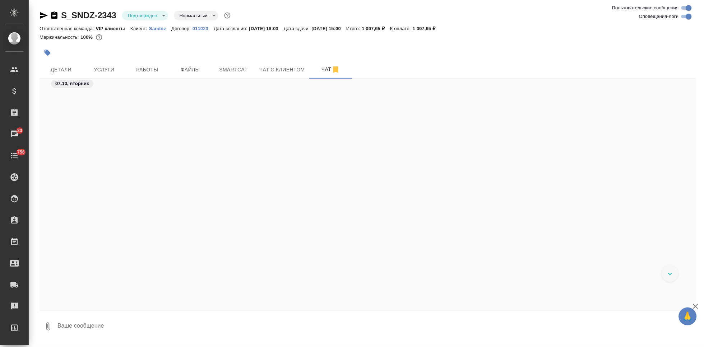
scroll to position [541, 0]
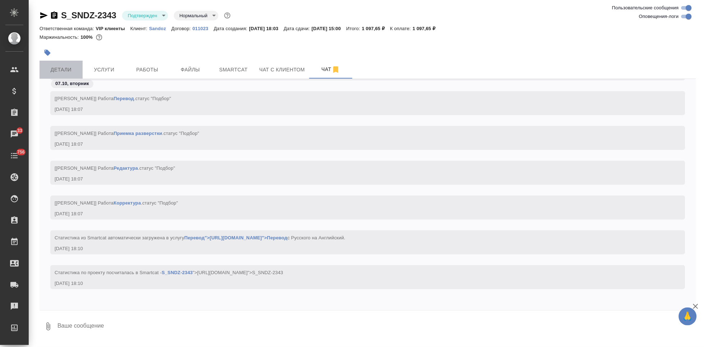
click at [70, 65] on button "Детали" at bounding box center [60, 70] width 43 height 18
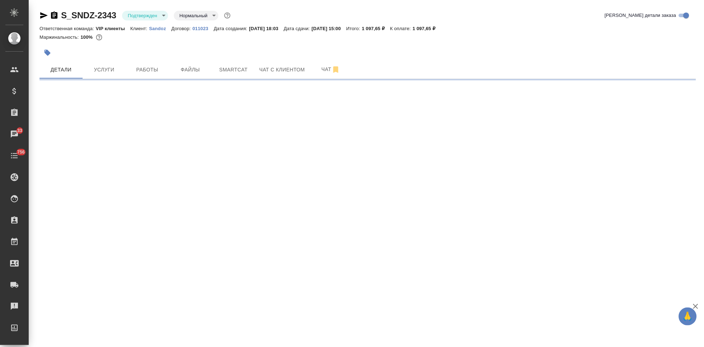
select select "RU"
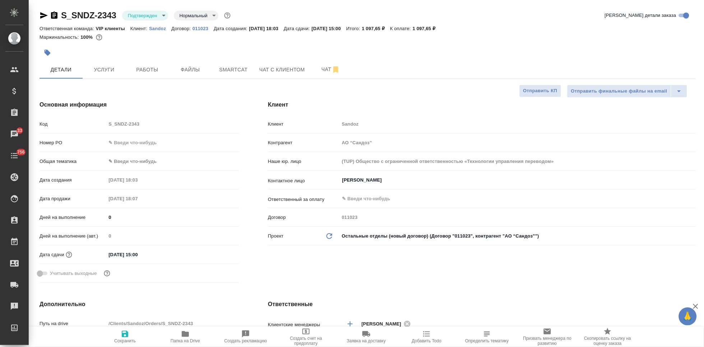
type textarea "x"
click at [321, 74] on button "Чат" at bounding box center [330, 70] width 43 height 18
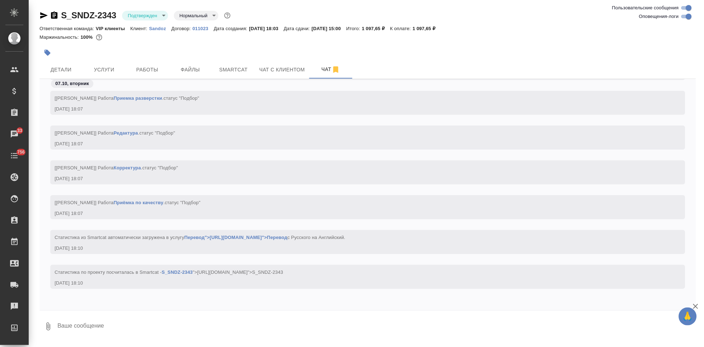
scroll to position [1746, 0]
click at [136, 321] on textarea at bounding box center [376, 326] width 639 height 24
type textarea "№"
type textarea """
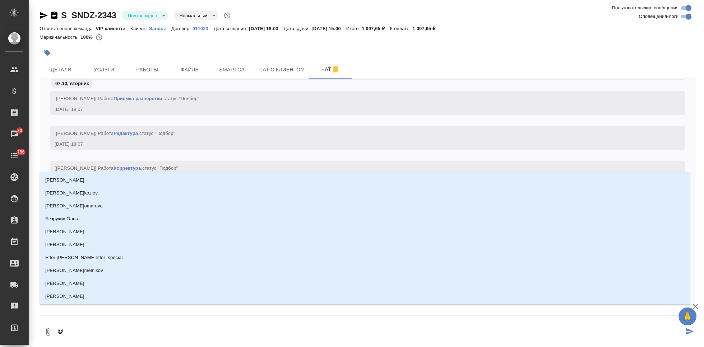
type textarea "@г"
type input "г"
type textarea "@го"
type input "го"
type textarea "@гор"
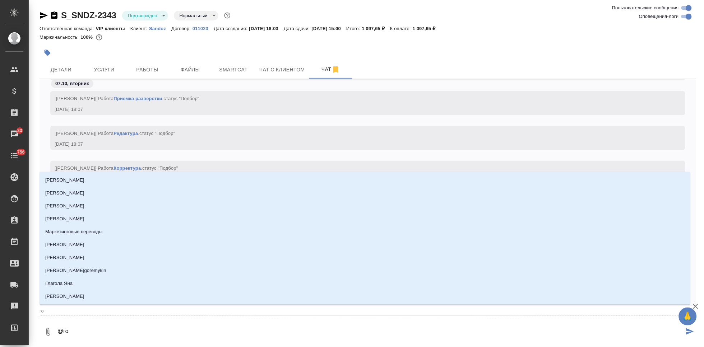
type input "гор"
type textarea "@горш"
type input "горш"
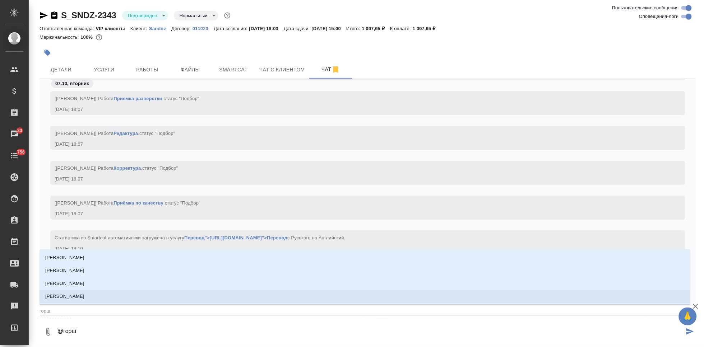
click at [155, 299] on li "[PERSON_NAME]" at bounding box center [364, 296] width 650 height 13
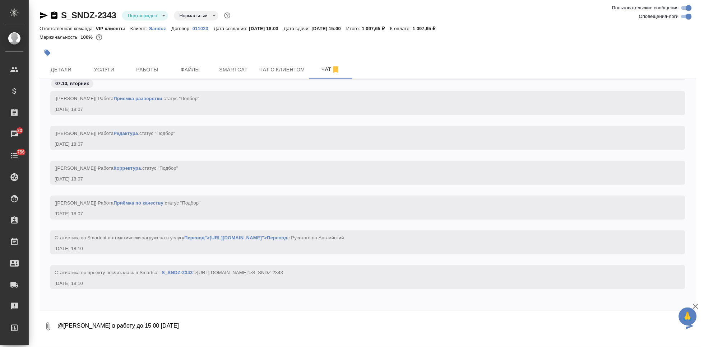
type textarea "@Горшкова Валентина в работу до 15 00 8 октября"
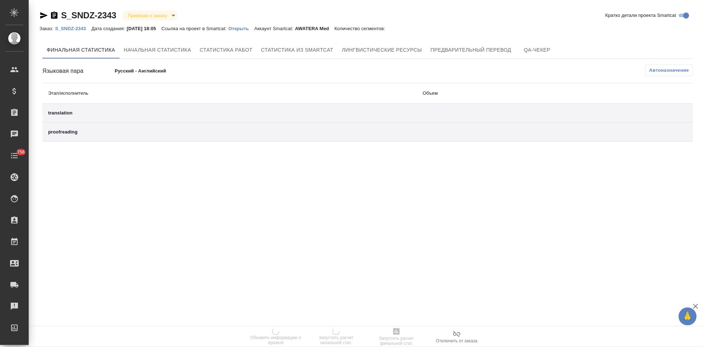
click at [246, 29] on p "Открыть" at bounding box center [241, 28] width 26 height 5
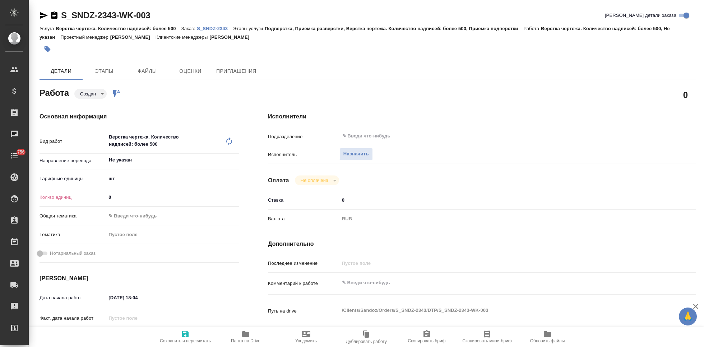
type textarea "x"
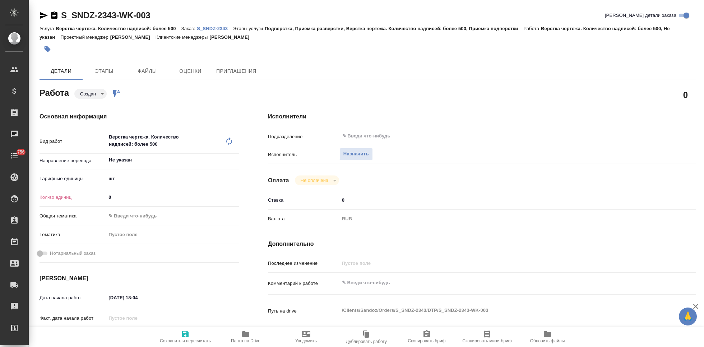
type textarea "x"
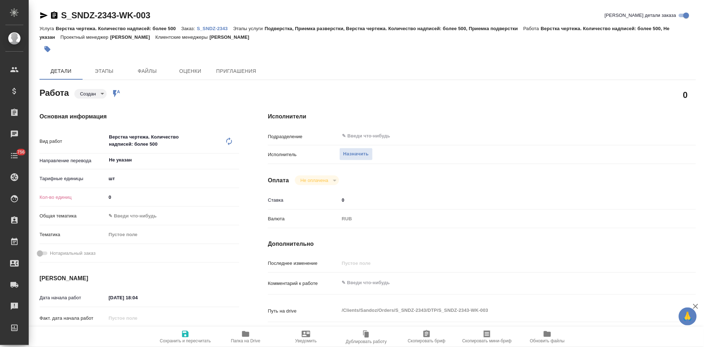
type textarea "x"
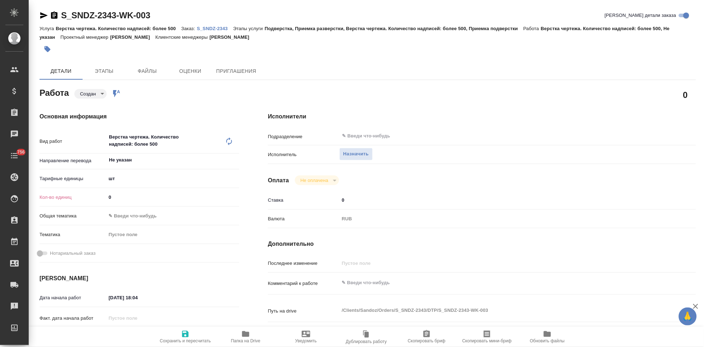
type textarea "x"
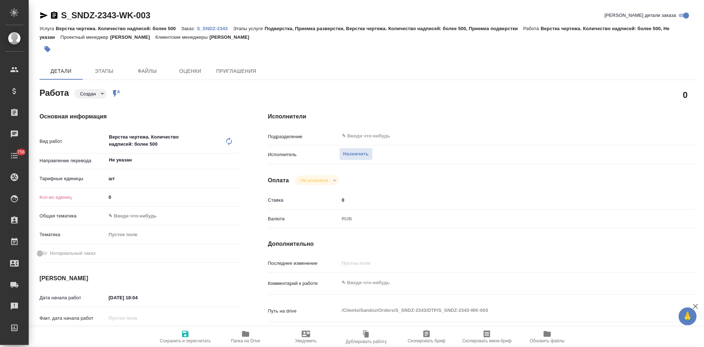
click at [164, 145] on div "Верстка чертежа. Количество надписей: более 500 x ​" at bounding box center [165, 142] width 119 height 24
type textarea "x"
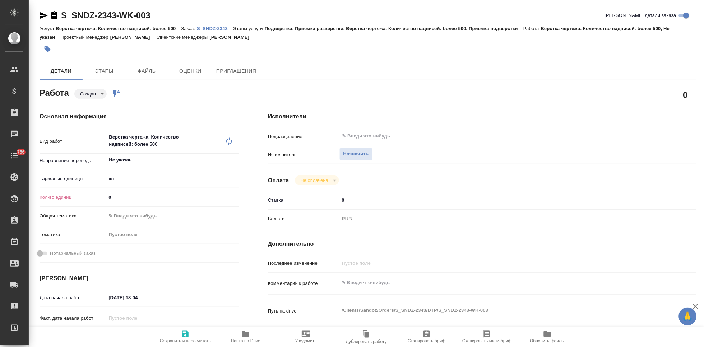
type textarea "x"
click at [225, 143] on icon at bounding box center [229, 141] width 9 height 9
type textarea "x"
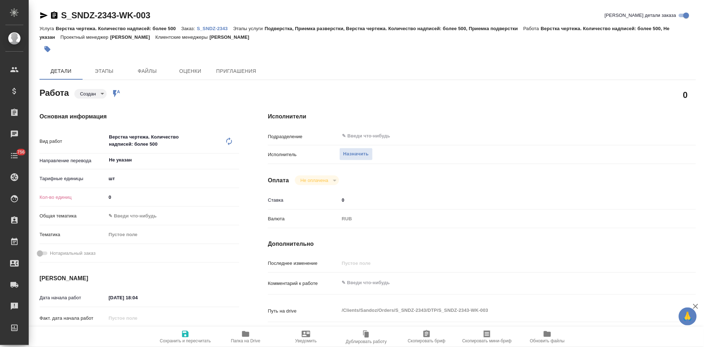
type textarea "x"
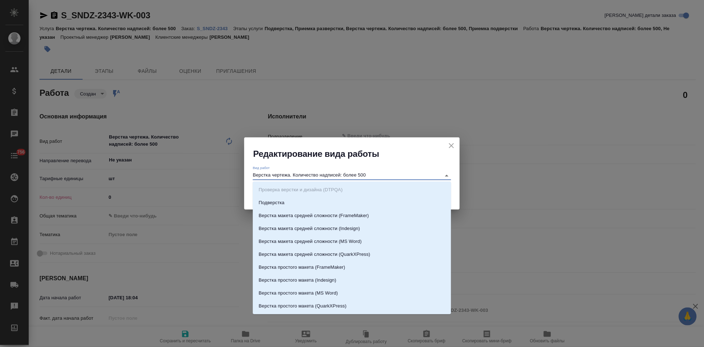
click at [380, 175] on input "Верстка чертежа. Количество надписей: более 500" at bounding box center [345, 175] width 184 height 9
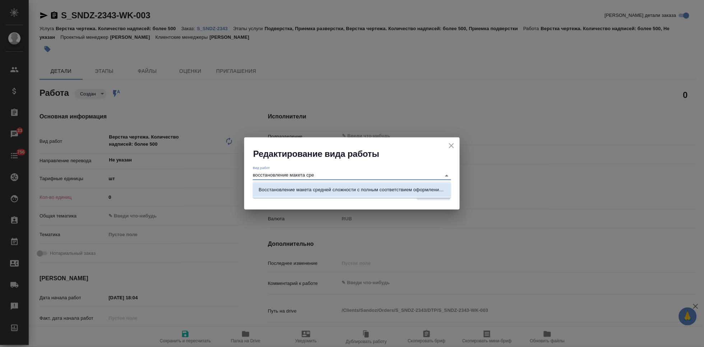
click at [292, 189] on p "Восстановление макета средней сложности с полным соответствием оформлению ориги…" at bounding box center [351, 189] width 187 height 7
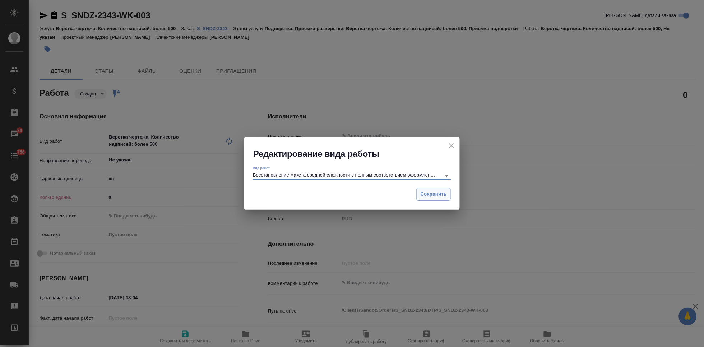
type input "Восстановление макета средней сложности с полным соответствием оформлению ориги…"
click at [435, 194] on span "Сохранить" at bounding box center [433, 194] width 26 height 8
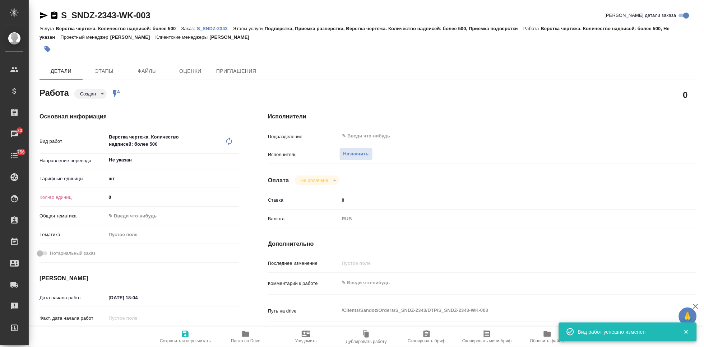
type textarea "x"
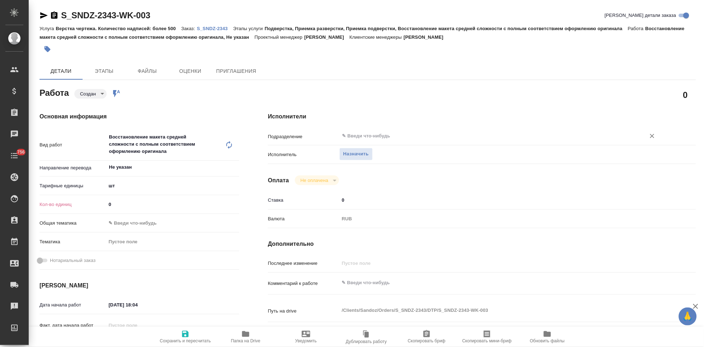
type textarea "x"
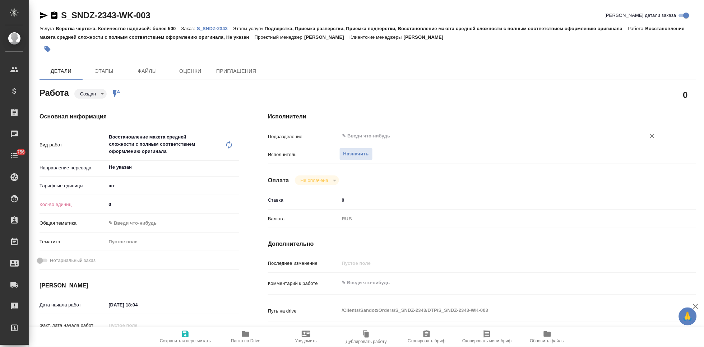
type textarea "x"
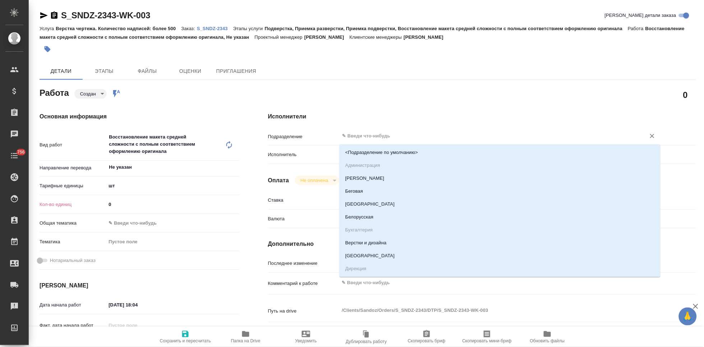
click at [371, 137] on input "text" at bounding box center [487, 136] width 293 height 9
type textarea "x"
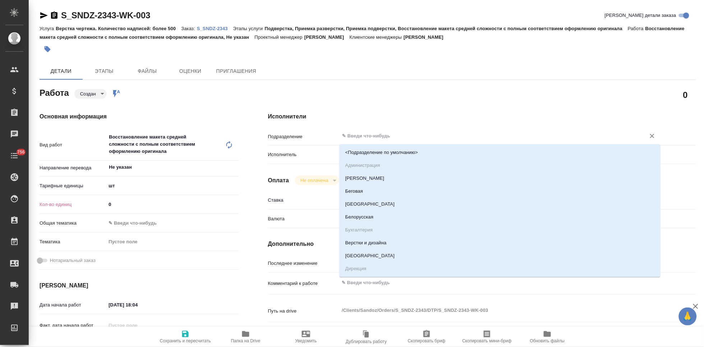
type textarea "x"
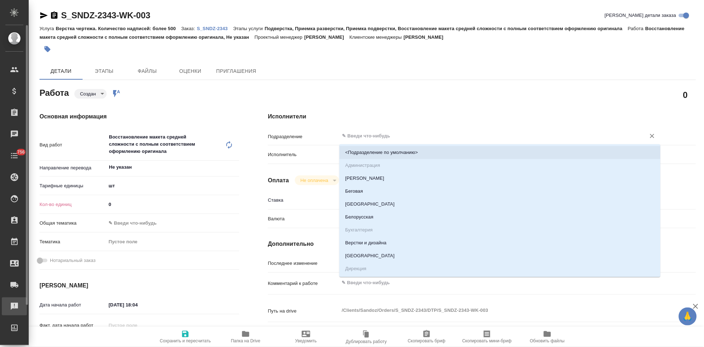
type textarea "x"
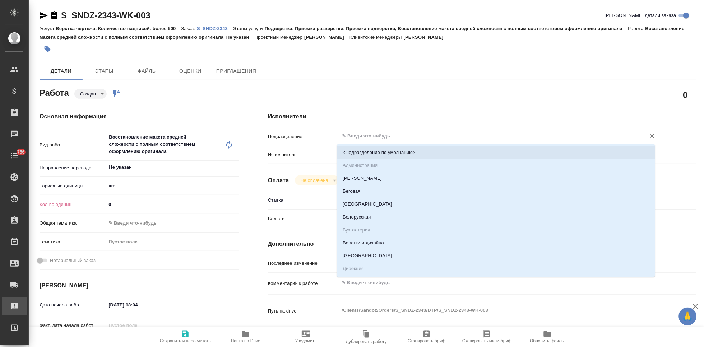
type input "в"
type textarea "x"
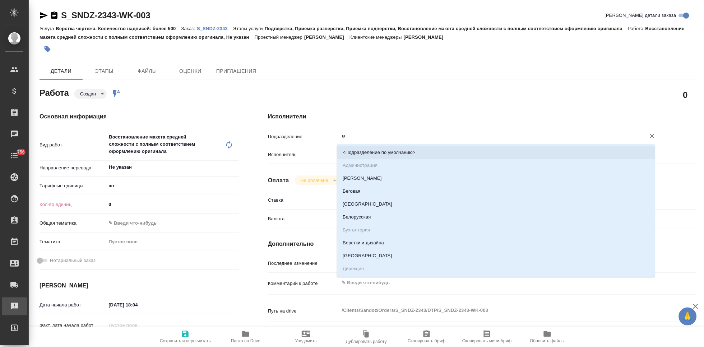
type textarea "x"
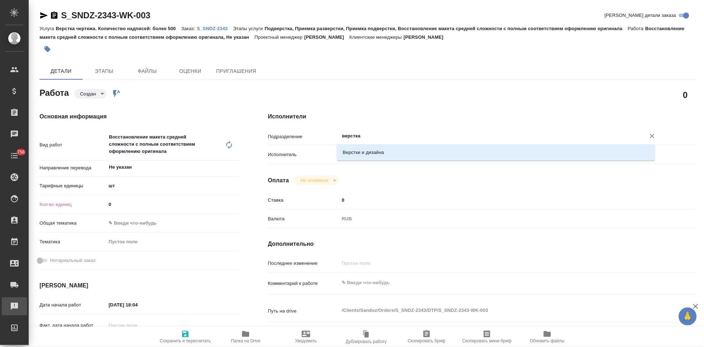
type input "версткаи"
type textarea "x"
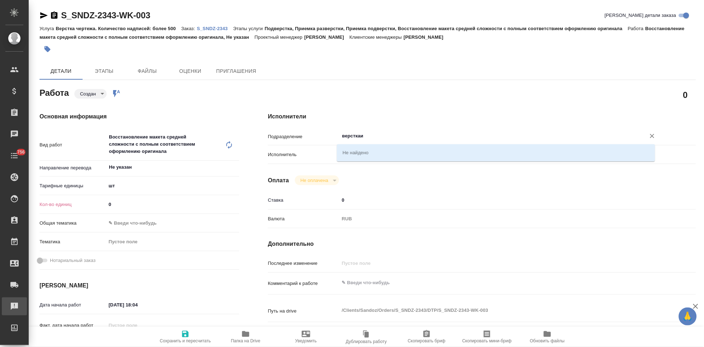
type textarea "x"
type input "верстки"
click at [383, 163] on div "Исполнитель Назначить" at bounding box center [482, 157] width 428 height 19
click at [372, 136] on input "верстки" at bounding box center [487, 136] width 293 height 9
click at [380, 156] on li "Верстки и дизайна" at bounding box center [496, 152] width 318 height 13
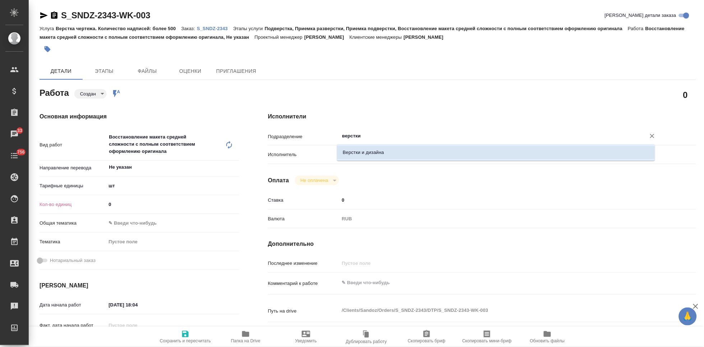
type textarea "x"
type input "Верстки и дизайна"
type textarea "x"
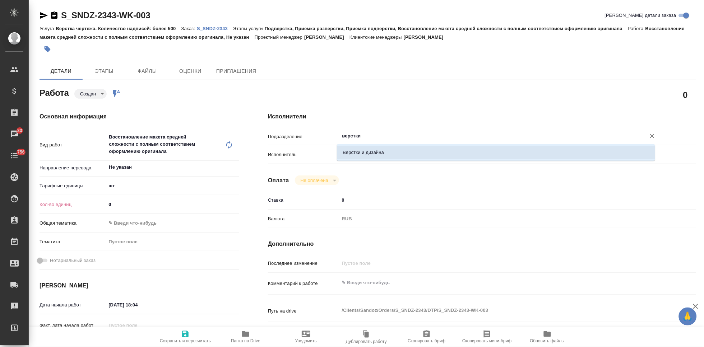
type textarea "x"
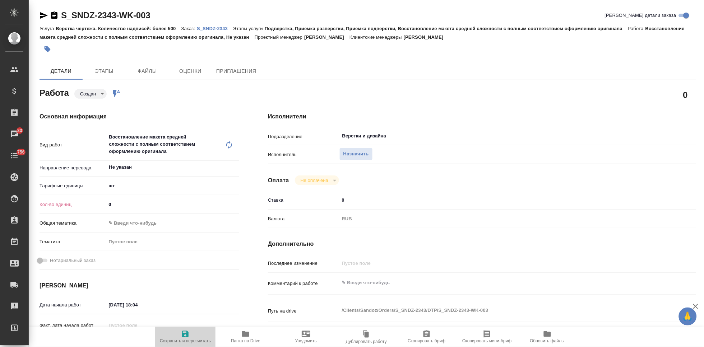
click at [187, 337] on icon "button" at bounding box center [185, 334] width 6 height 6
type textarea "x"
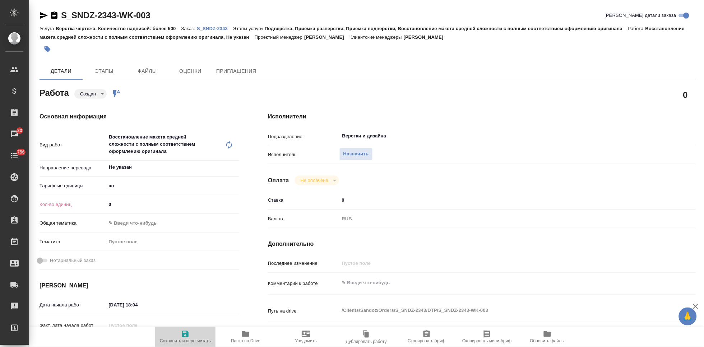
type textarea "x"
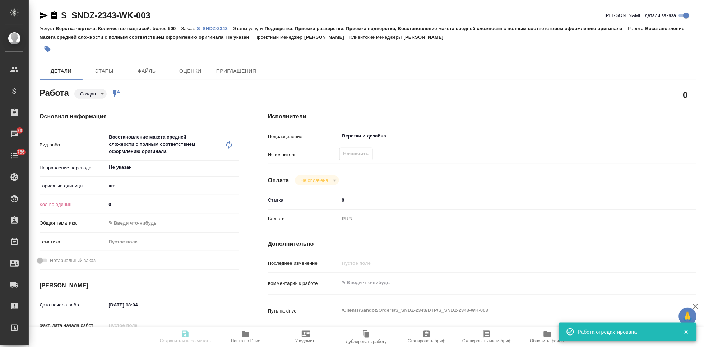
type input "created"
type textarea "Восстановление макета средней сложности с полным соответствием оформлению ориги…"
type textarea "x"
type input "Не указан"
type input "5a8b1489cc6b4906c91bfdc1"
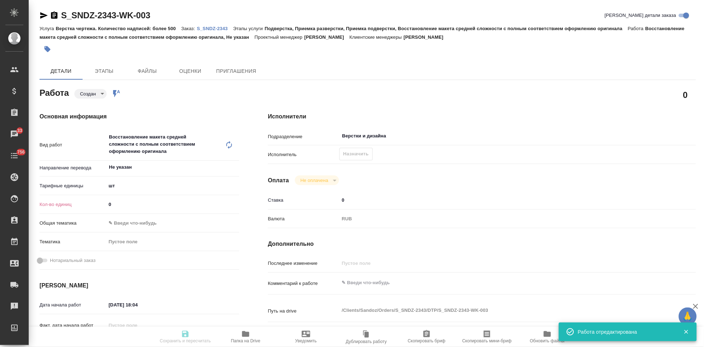
type input "0"
type input "[DATE] 18:04"
type input "[DATE] 15:00"
type input "Верстки и дизайна"
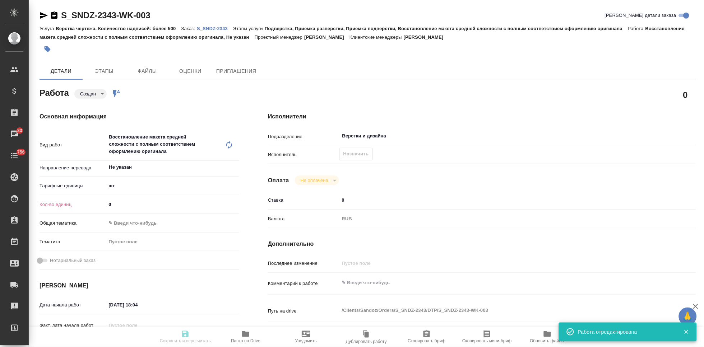
type input "notPayed"
type input "0"
type input "RUB"
type textarea "x"
type textarea "/Clients/Sandoz/Orders/S_SNDZ-2343/DTP/S_SNDZ-2343-WK-003"
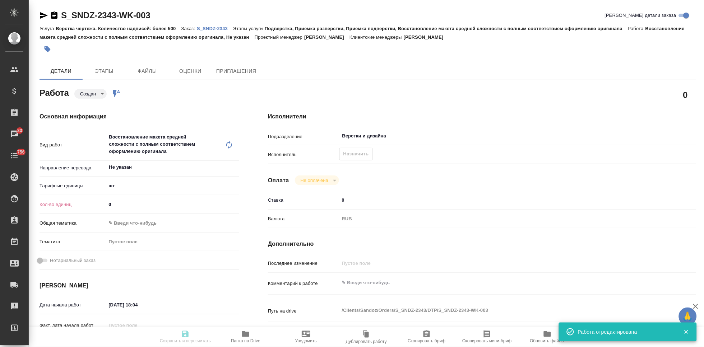
type textarea "x"
type input "S_SNDZ-2343"
type input "Верстка чертежа. Количество надписей: более 500"
type input "Подверстка, Приемка разверстки, Приемка подверстки, Восстановление макета средн…"
type input "[PERSON_NAME]"
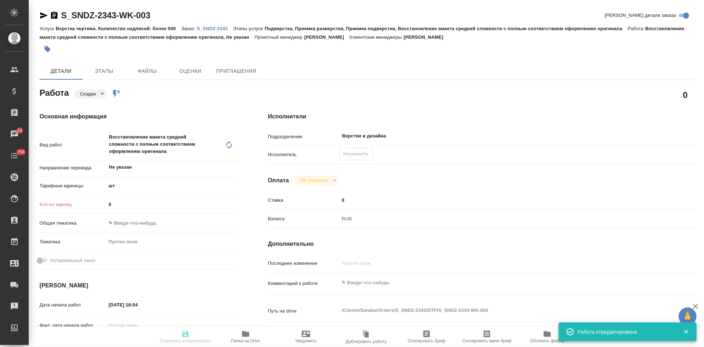
type input "Отдел верстки и дизайна"
type input "/Clients/Sandoz/Orders/S_SNDZ-2343"
type textarea "x"
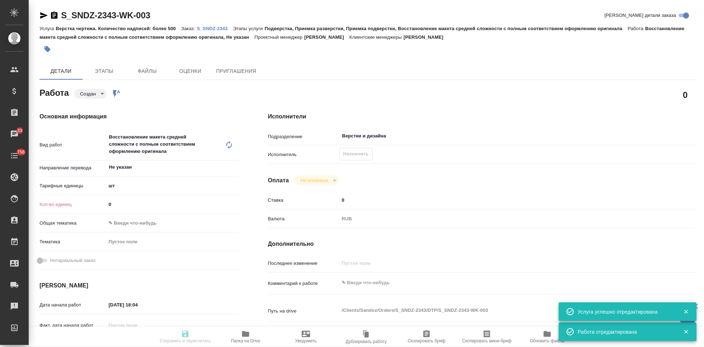
type textarea "x"
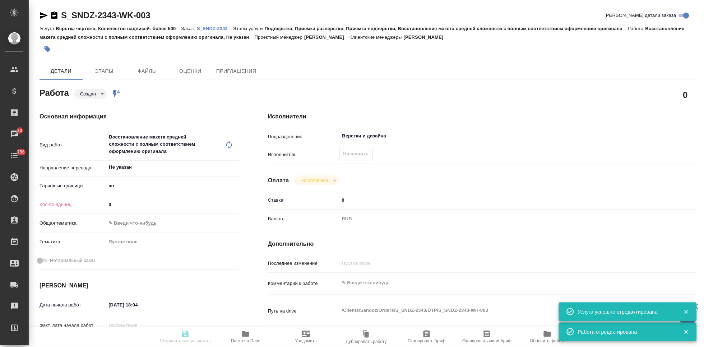
type textarea "x"
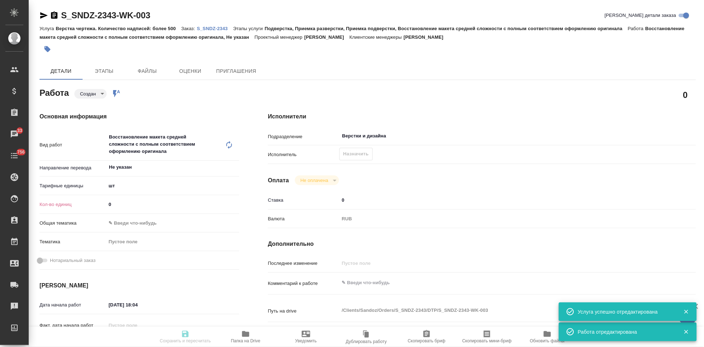
type textarea "x"
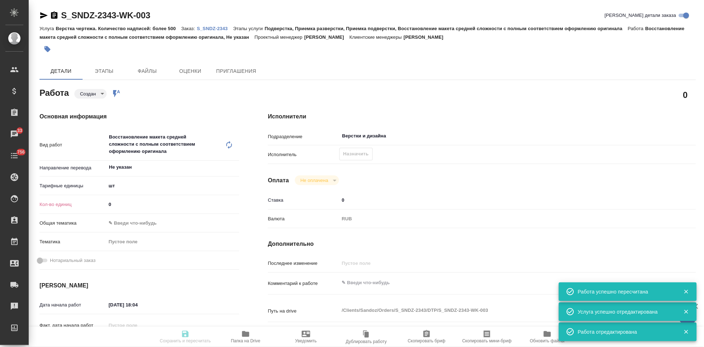
type input "created"
type textarea "Восстановление макета средней сложности с полным соответствием оформлению ориги…"
type textarea "x"
type input "Не указан"
type input "5a8b1489cc6b4906c91bfdc1"
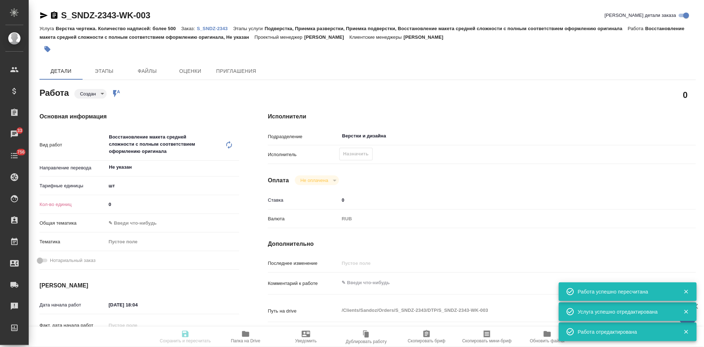
type input "0"
type input "[DATE] 18:04"
type input "[DATE] 15:00"
type input "Верстки и дизайна"
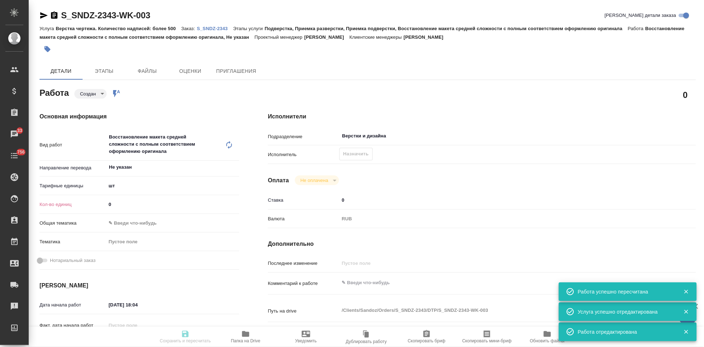
type input "notPayed"
type input "0"
type input "RUB"
type textarea "x"
type textarea "/Clients/Sandoz/Orders/S_SNDZ-2343/DTP/S_SNDZ-2343-WK-003"
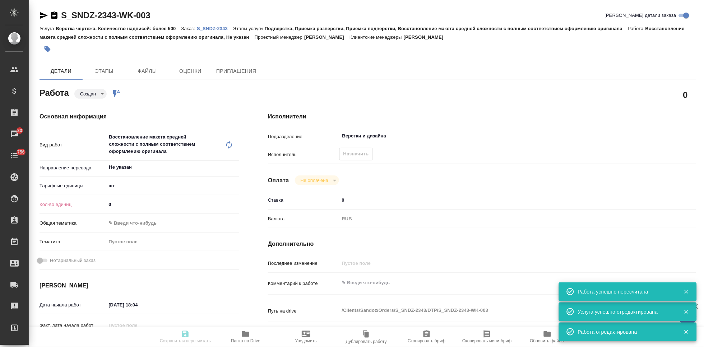
type textarea "x"
type input "S_SNDZ-2343"
type input "Верстка чертежа. Количество надписей: более 500"
type input "Подверстка, Приемка разверстки, Приемка подверстки, Восстановление макета средн…"
type input "[PERSON_NAME]"
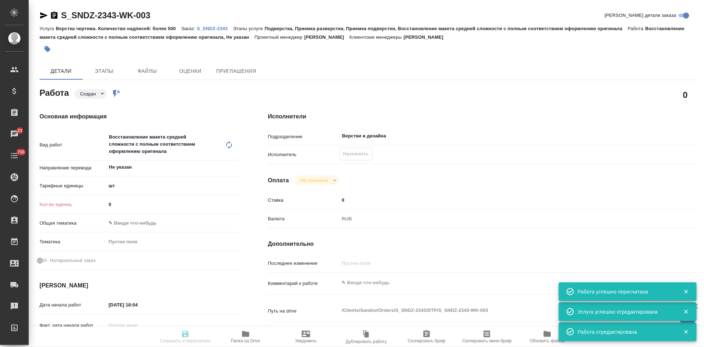
type input "Отдел верстки и дизайна"
type input "/Clients/Sandoz/Orders/S_SNDZ-2343"
type textarea "x"
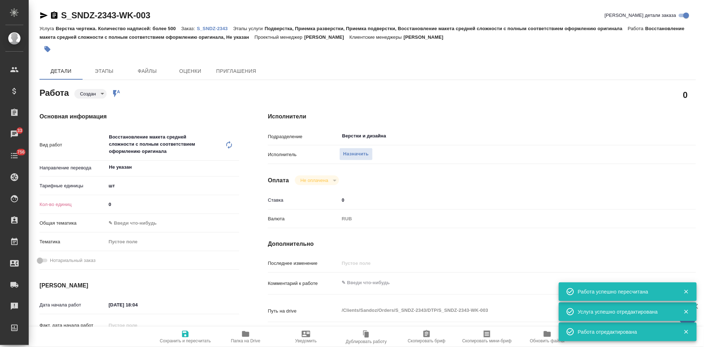
type textarea "x"
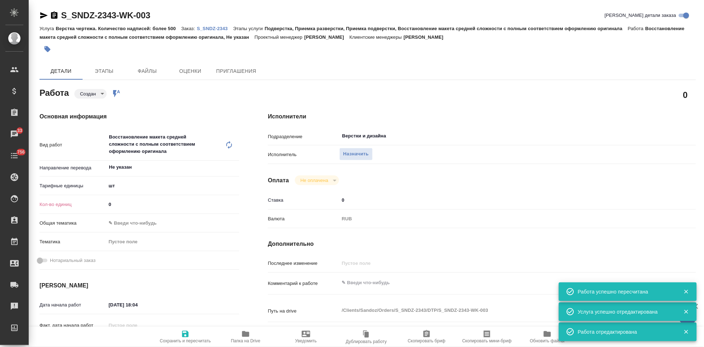
type textarea "x"
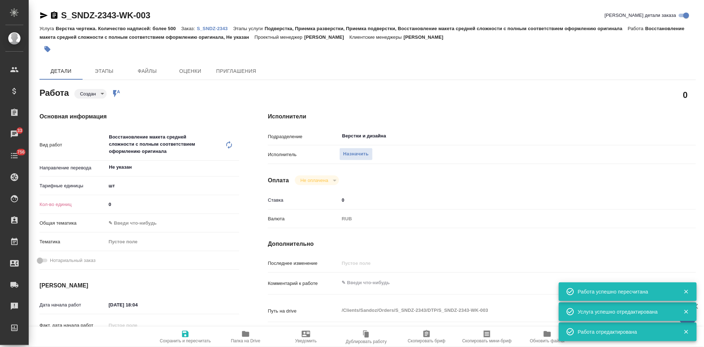
type textarea "x"
click at [99, 96] on body "🙏 .cls-1 fill:#fff; AWATERA Kabargina [PERSON_NAME] Спецификации Заказы 33 Чаты…" at bounding box center [352, 173] width 704 height 347
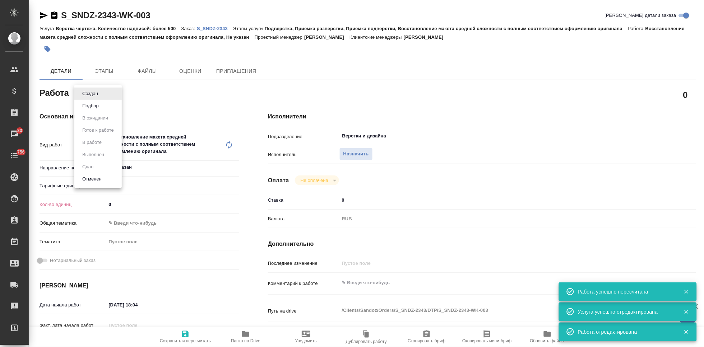
type textarea "x"
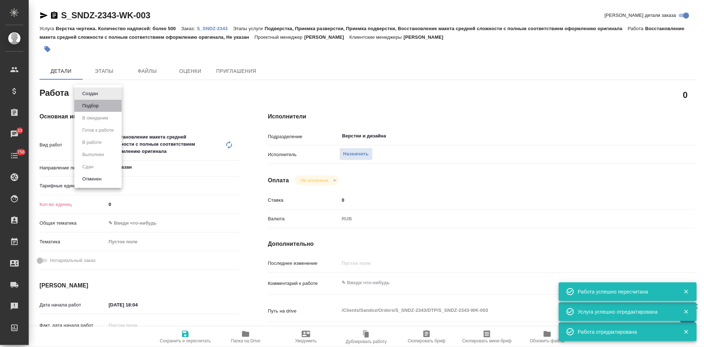
click at [101, 108] on li "Подбор" at bounding box center [97, 106] width 47 height 12
type textarea "x"
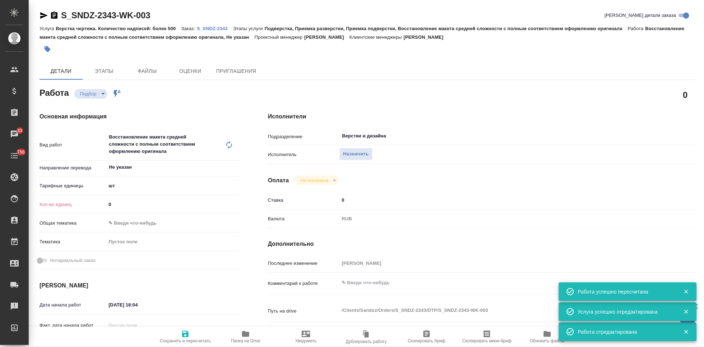
type textarea "x"
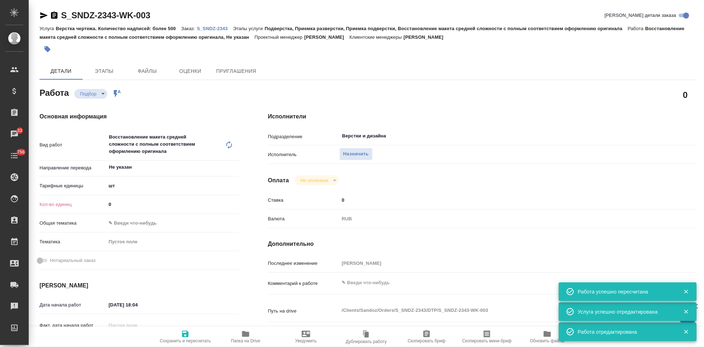
type textarea "x"
click at [128, 203] on input "0" at bounding box center [172, 204] width 132 height 10
type textarea "x"
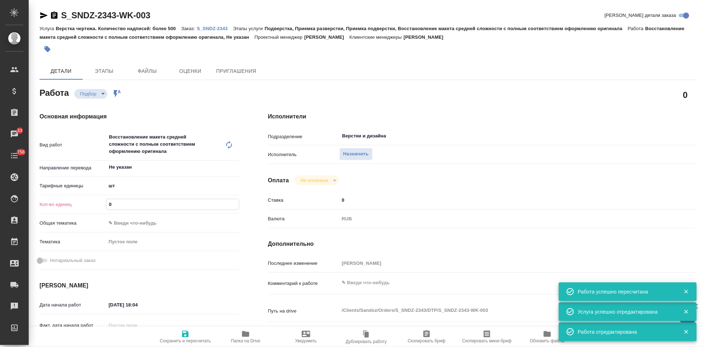
type textarea "x"
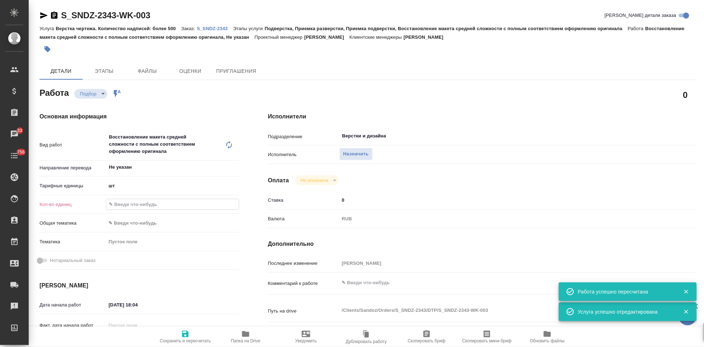
type textarea "x"
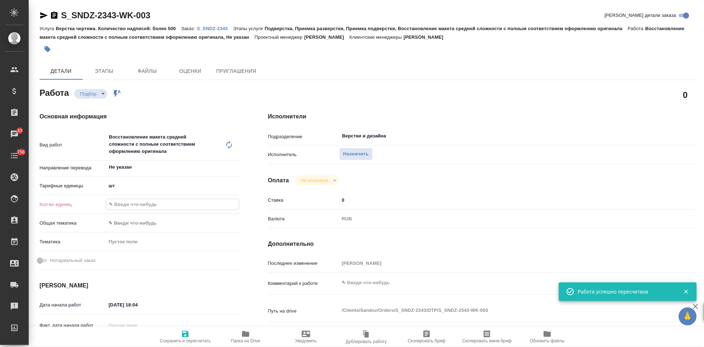
type textarea "x"
type input "2"
type textarea "x"
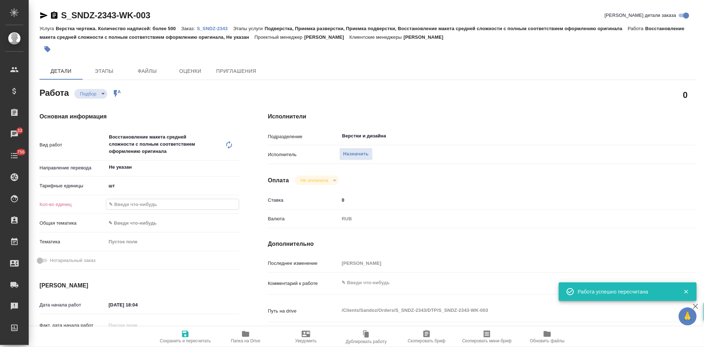
type textarea "x"
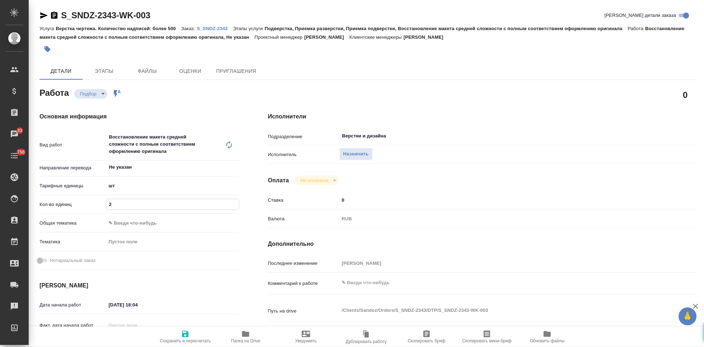
type input "2"
click at [127, 186] on body "🙏 .cls-1 fill:#fff; AWATERA Kabargina [PERSON_NAME] Спецификации Заказы 33 Чаты…" at bounding box center [352, 173] width 704 height 347
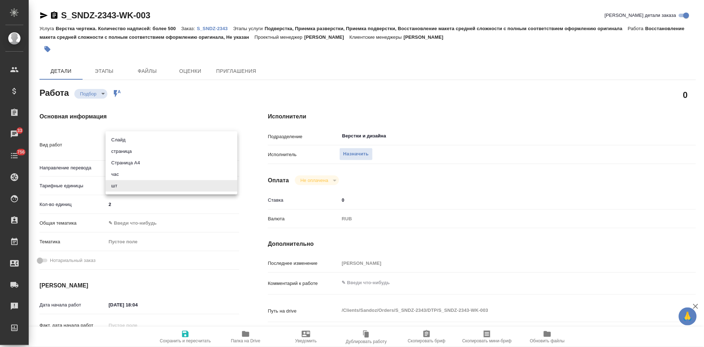
click at [135, 155] on li "страница" at bounding box center [172, 151] width 132 height 11
type textarea "x"
type input "5a8b1489cc6b4906c91bfdb2"
type textarea "x"
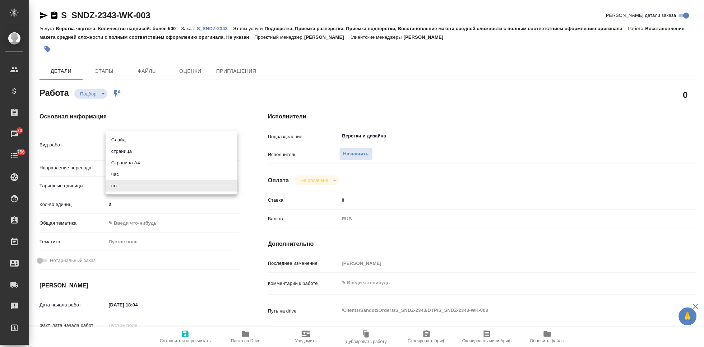
type textarea "x"
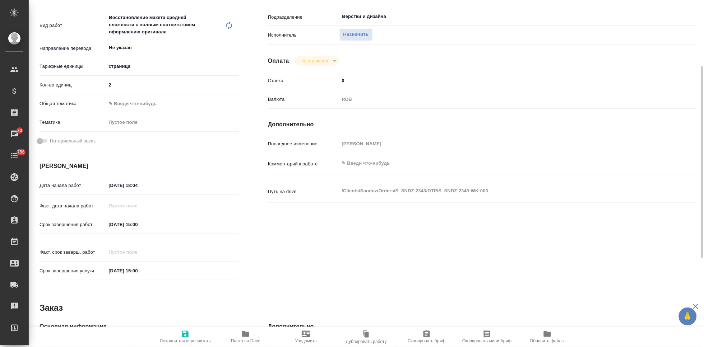
click at [153, 225] on input "[DATE] 15:00" at bounding box center [137, 224] width 63 height 10
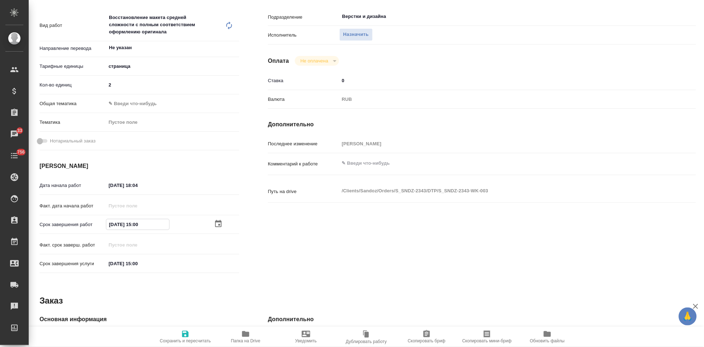
click at [217, 223] on icon "button" at bounding box center [218, 224] width 9 height 9
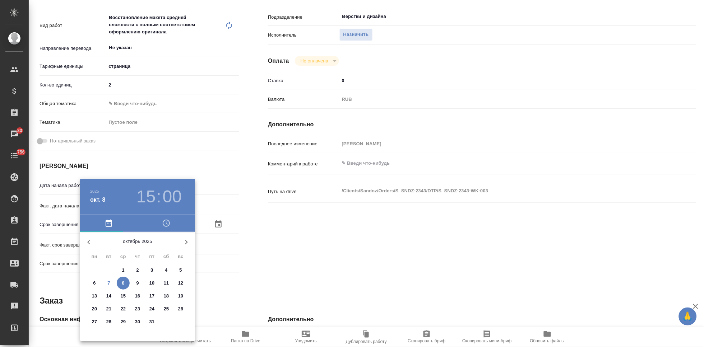
click at [122, 282] on p "8" at bounding box center [123, 283] width 3 height 7
type textarea "x"
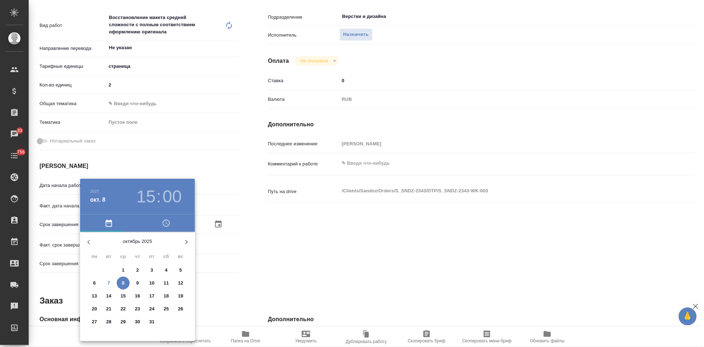
type textarea "x"
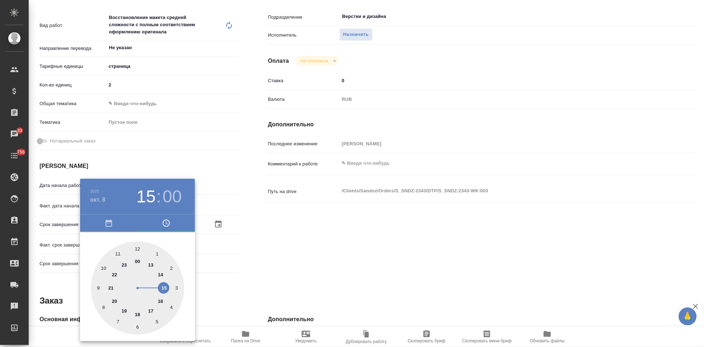
click at [100, 288] on div at bounding box center [137, 288] width 93 height 93
type textarea "x"
type input "[DATE] 09:00"
type textarea "x"
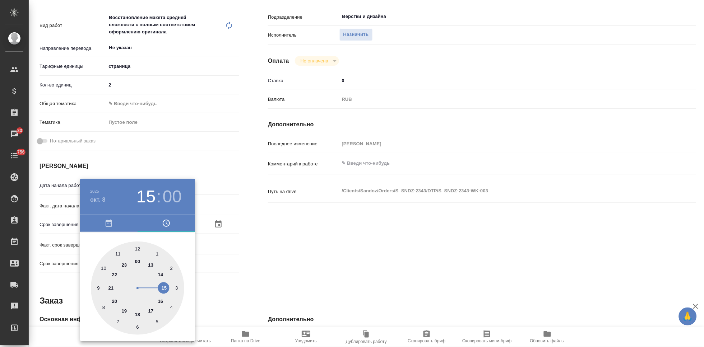
type textarea "x"
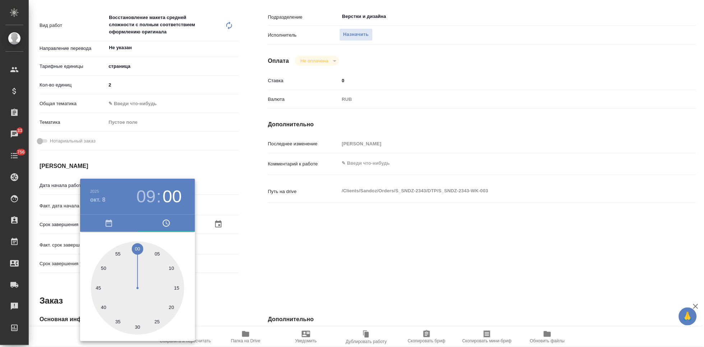
type textarea "x"
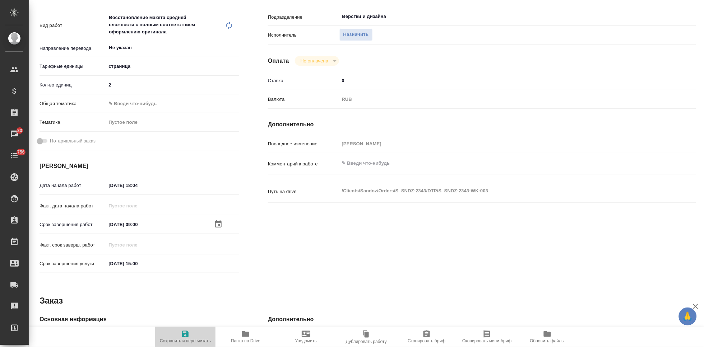
click at [184, 332] on icon "button" at bounding box center [185, 334] width 9 height 9
type textarea "x"
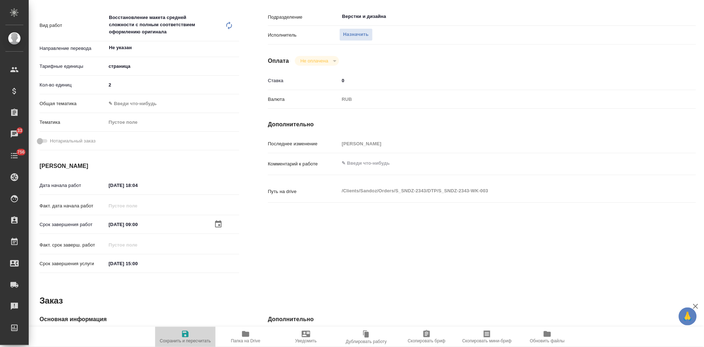
type textarea "x"
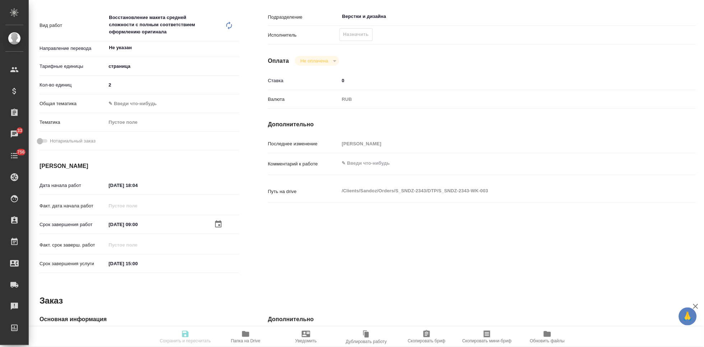
type textarea "x"
type input "recruiting"
type textarea "Восстановление макета средней сложности с полным соответствием оформлению ориги…"
type textarea "x"
type input "Не указан"
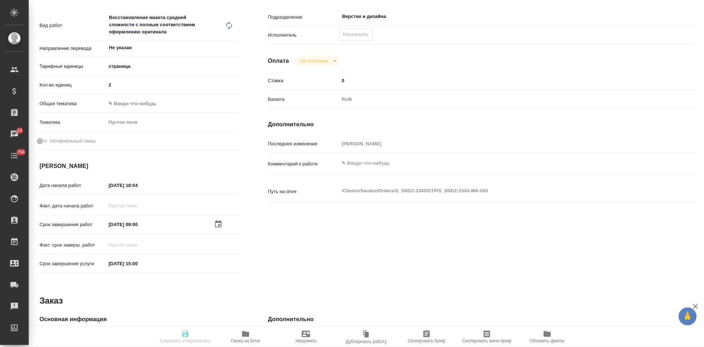
type input "5a8b1489cc6b4906c91bfdb2"
type input "2"
type input "[DATE] 18:04"
type input "[DATE] 09:00"
type input "[DATE] 15:00"
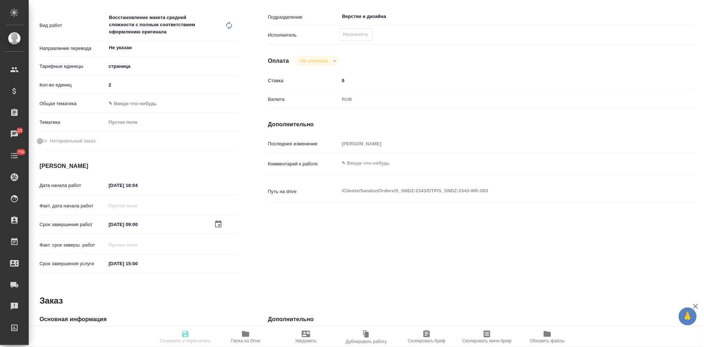
type input "Верстки и дизайна"
type input "notPayed"
type input "0"
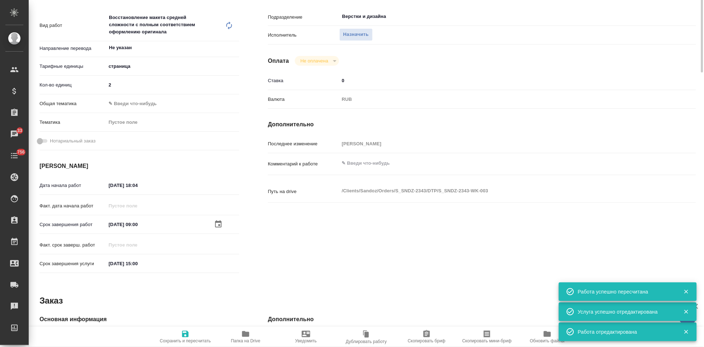
scroll to position [0, 0]
